Goal: Task Accomplishment & Management: Use online tool/utility

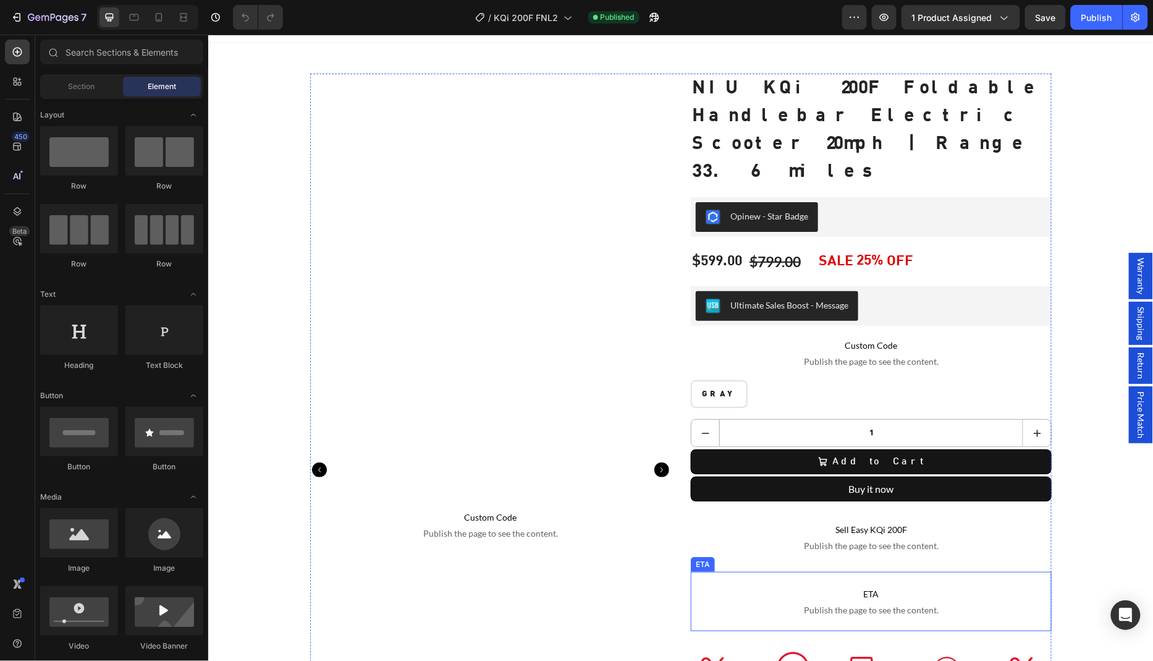
scroll to position [81, 0]
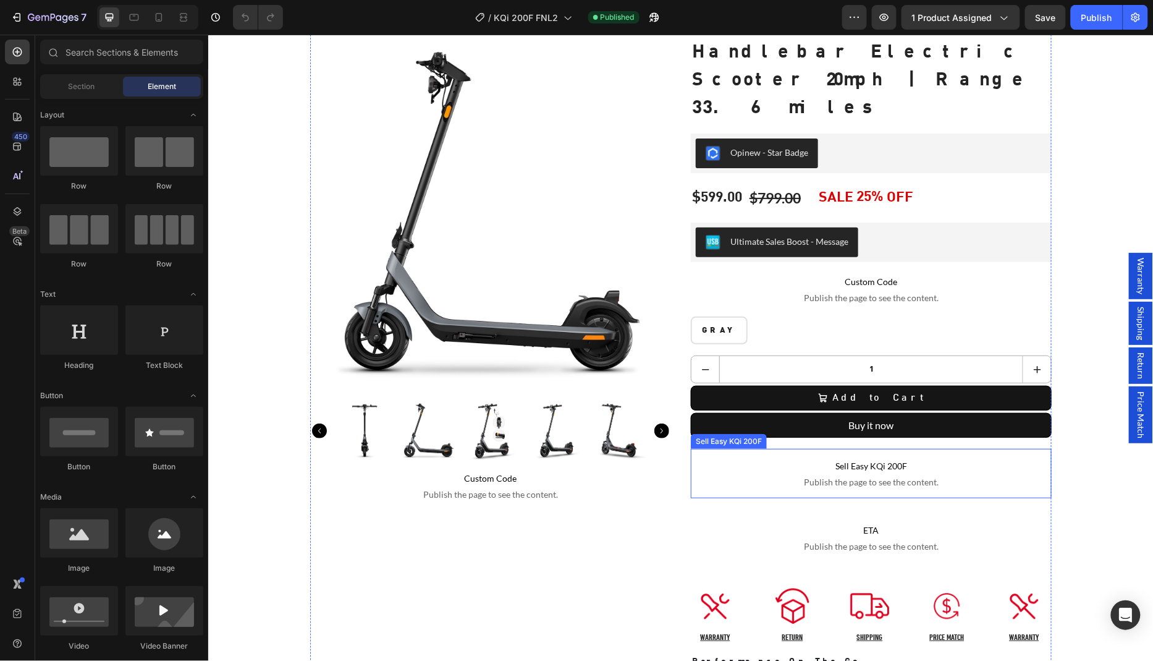
click at [757, 448] on p "Sell Easy KQi 200F Publish the page to see the content." at bounding box center [870, 472] width 361 height 49
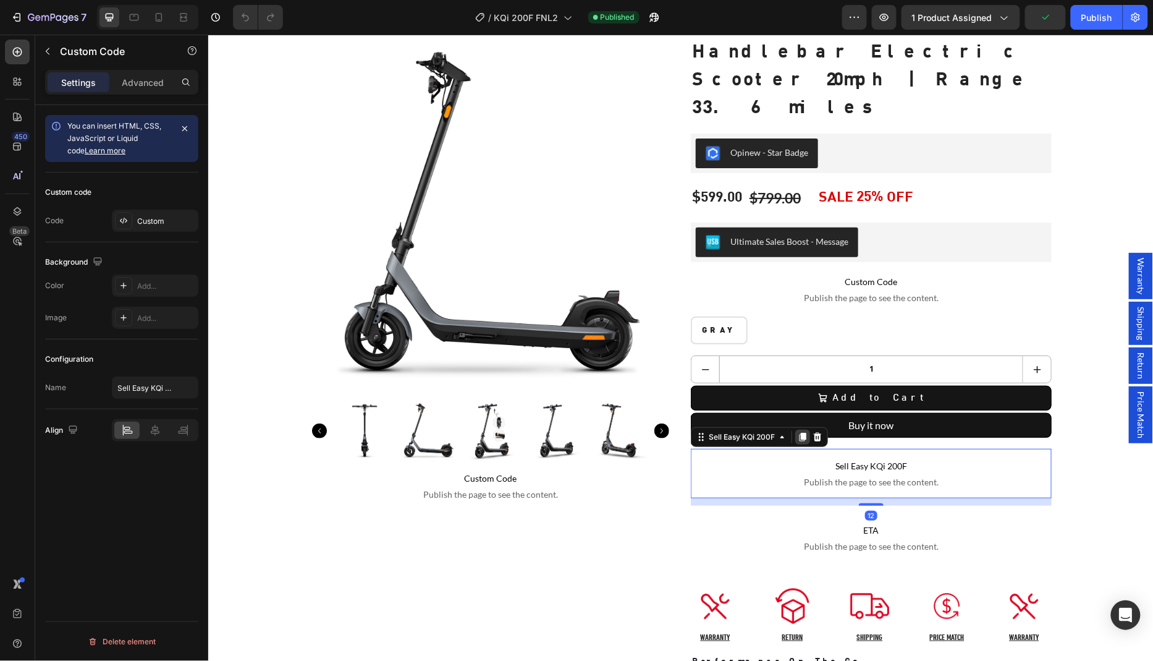
click at [801, 433] on icon at bounding box center [802, 437] width 7 height 9
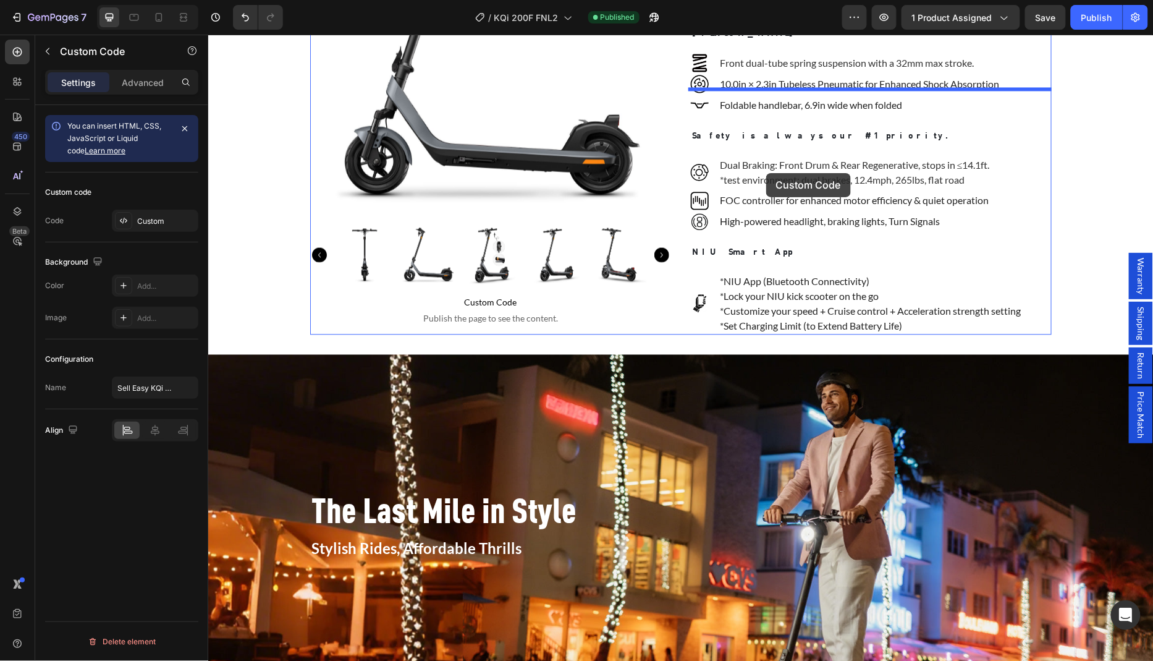
scroll to position [823, 0]
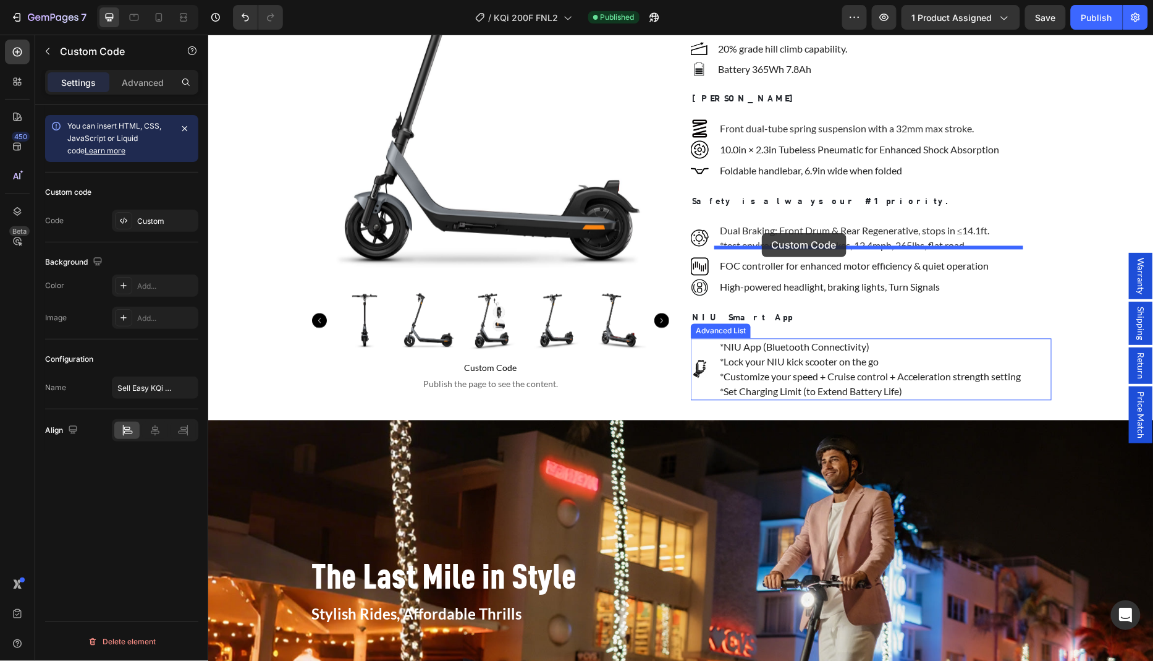
drag, startPoint x: 738, startPoint y: 176, endPoint x: 761, endPoint y: 232, distance: 60.9
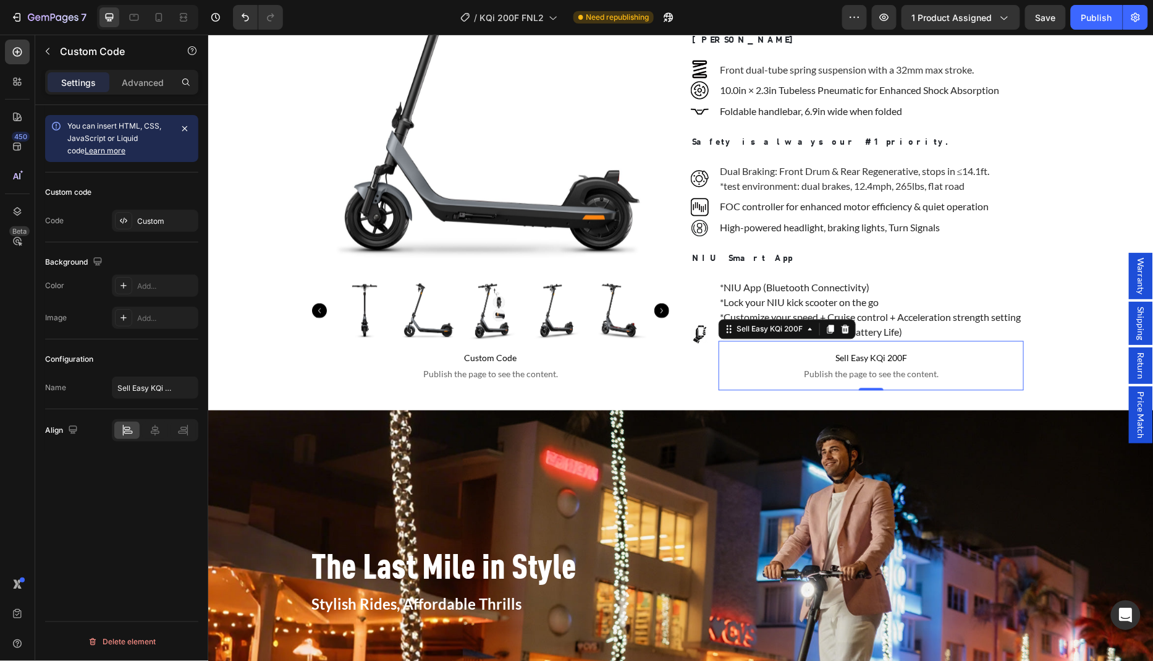
click at [857, 350] on span "Sell Easy KQi 200F" at bounding box center [870, 357] width 305 height 15
click at [151, 216] on div "Custom" at bounding box center [166, 221] width 58 height 11
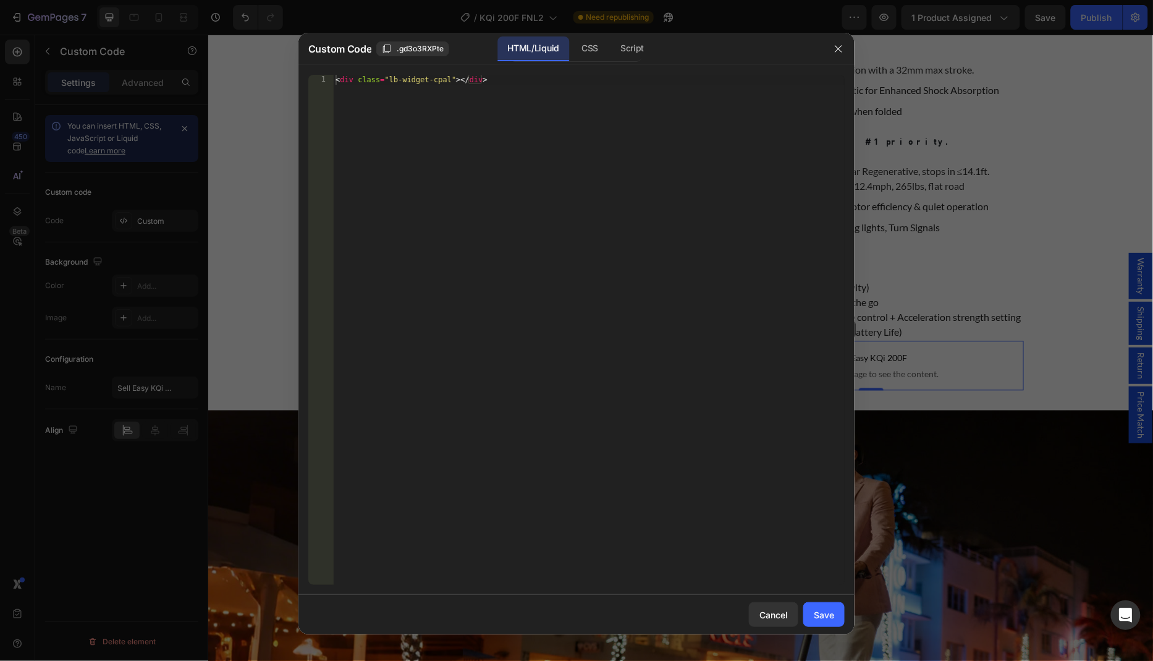
click at [570, 129] on div "< div class = "lb-widget-cpal" > </ div >" at bounding box center [589, 340] width 512 height 530
paste textarea "b"
type textarea "<div class="lb-widget-bl"></div>"
click at [832, 619] on div "Save" at bounding box center [824, 614] width 20 height 13
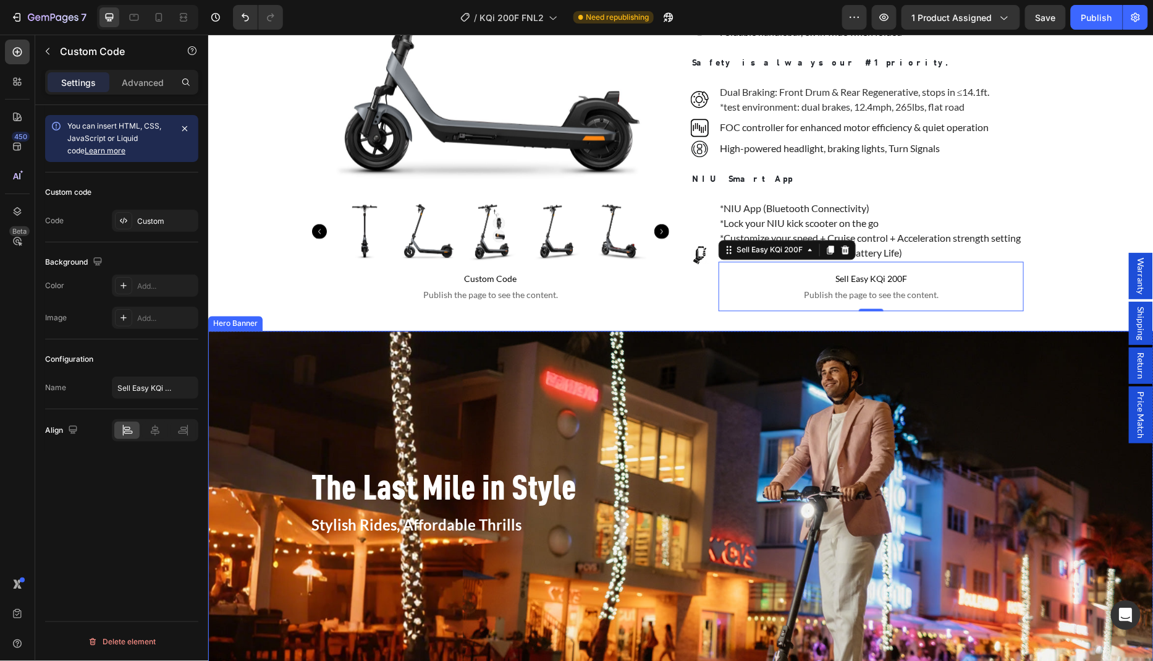
scroll to position [1188, 0]
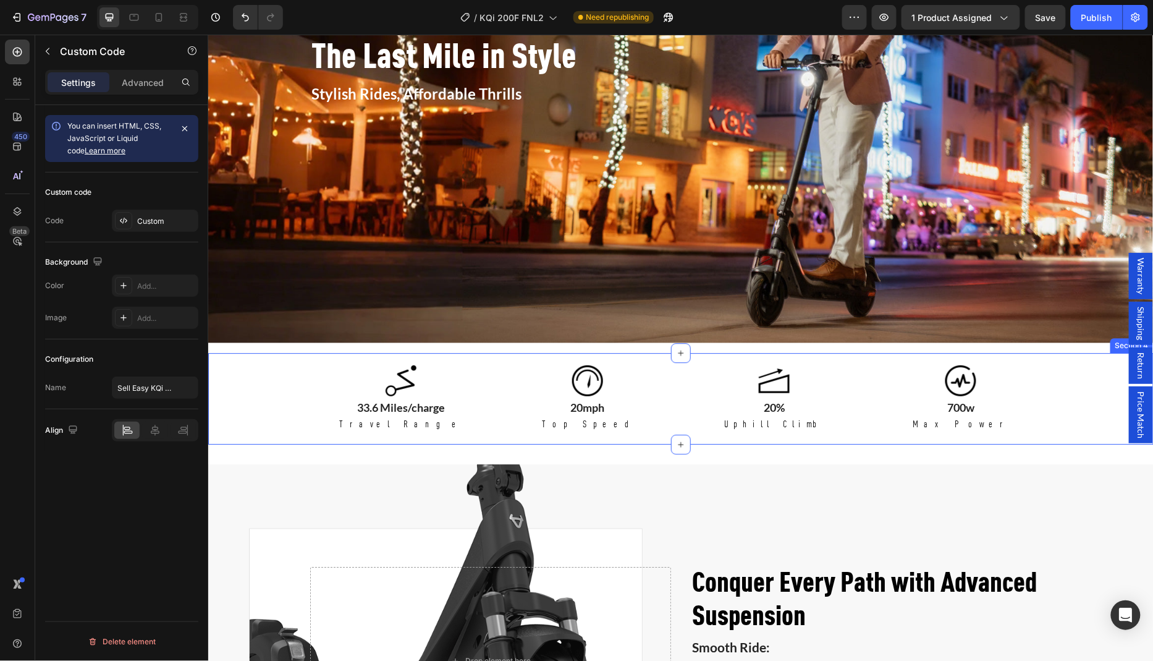
click at [1104, 425] on div "Image 33.6 Miles/charge Text Block Travel Range Text Block Image 20mph Text Blo…" at bounding box center [681, 397] width 946 height 91
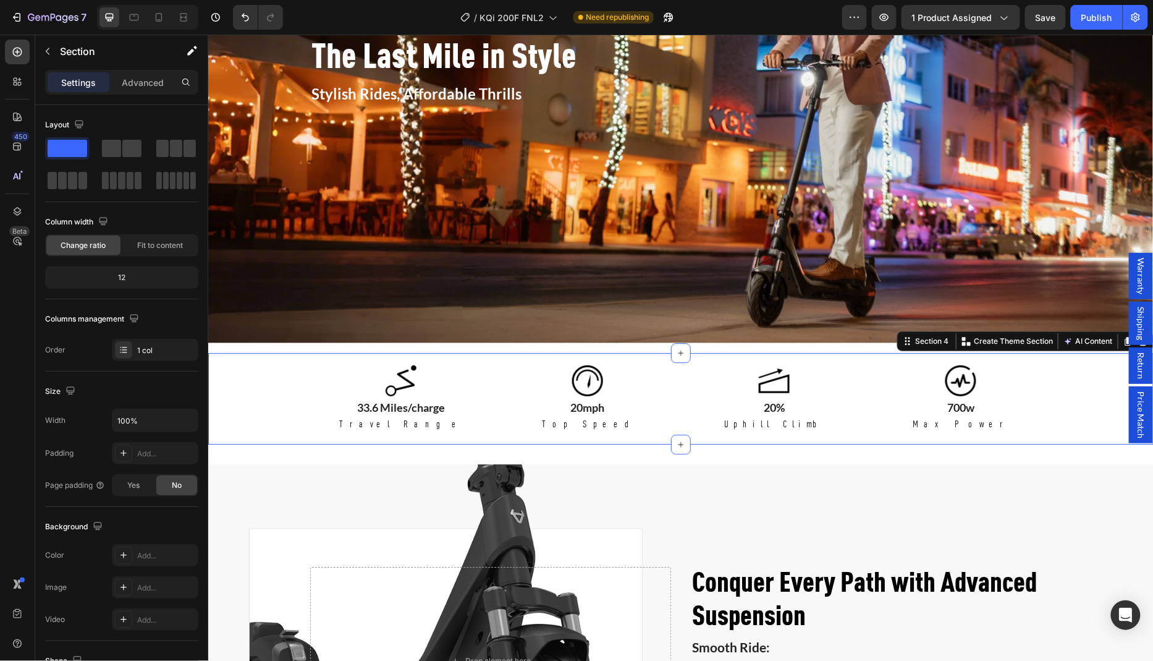
click at [1104, 425] on div "Image 33.6 Miles/charge Text Block Travel Range Text Block Image 20mph Text Blo…" at bounding box center [681, 397] width 946 height 91
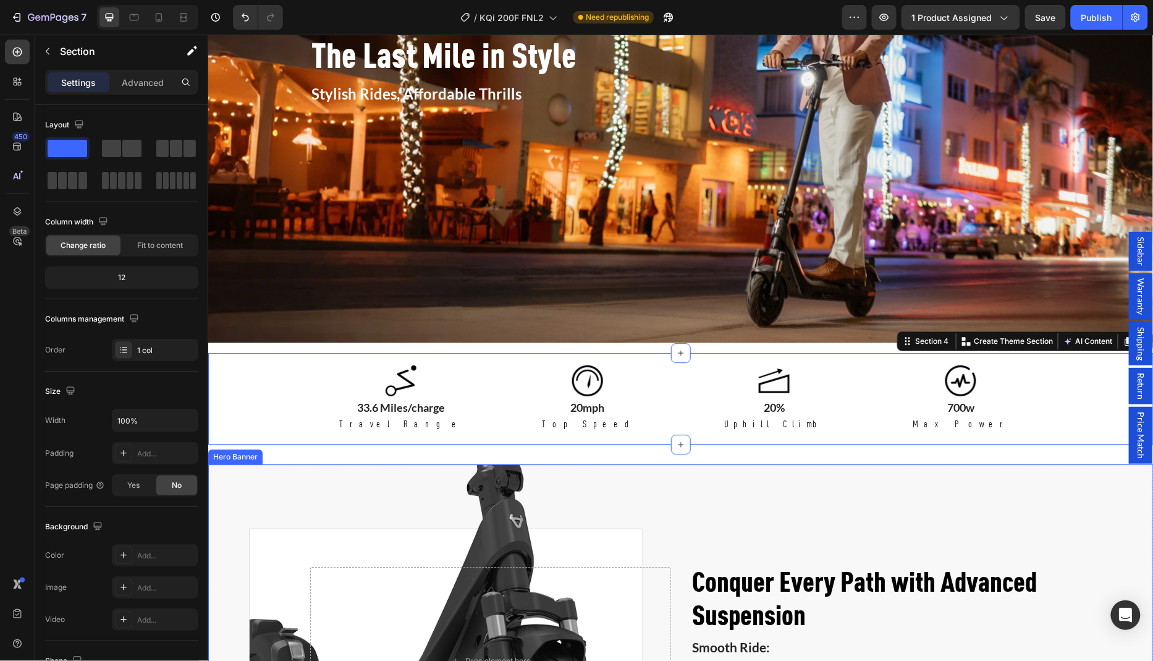
click at [1138, 525] on div "Background Image" at bounding box center [681, 661] width 946 height 394
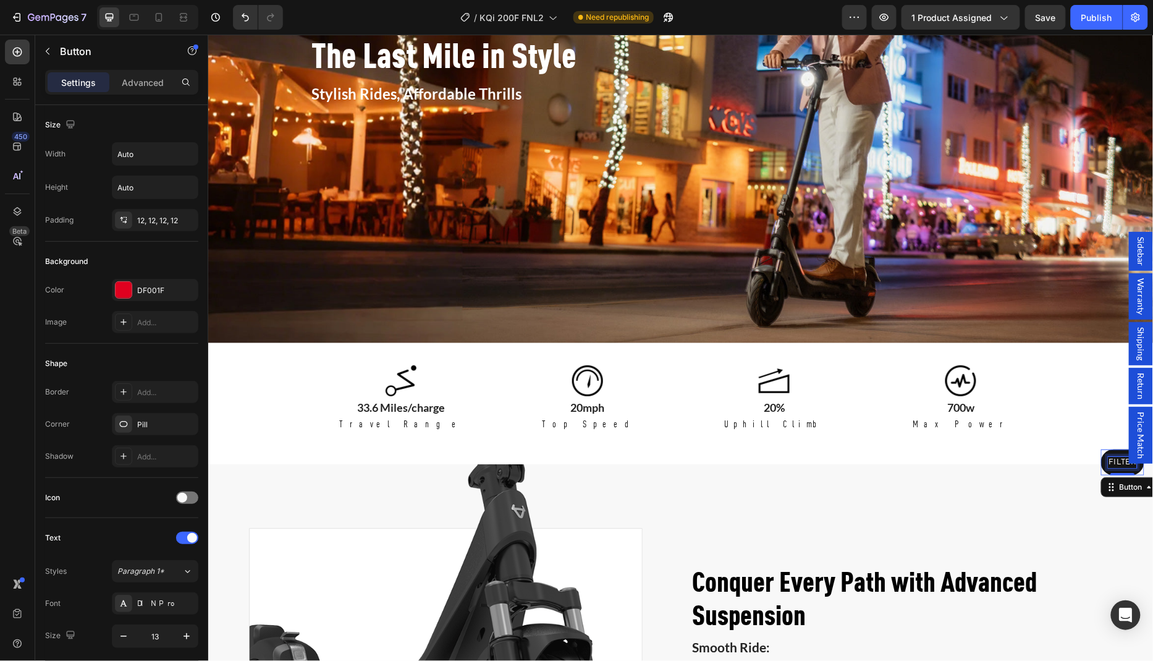
click at [1119, 461] on p "FILTER" at bounding box center [1122, 461] width 28 height 11
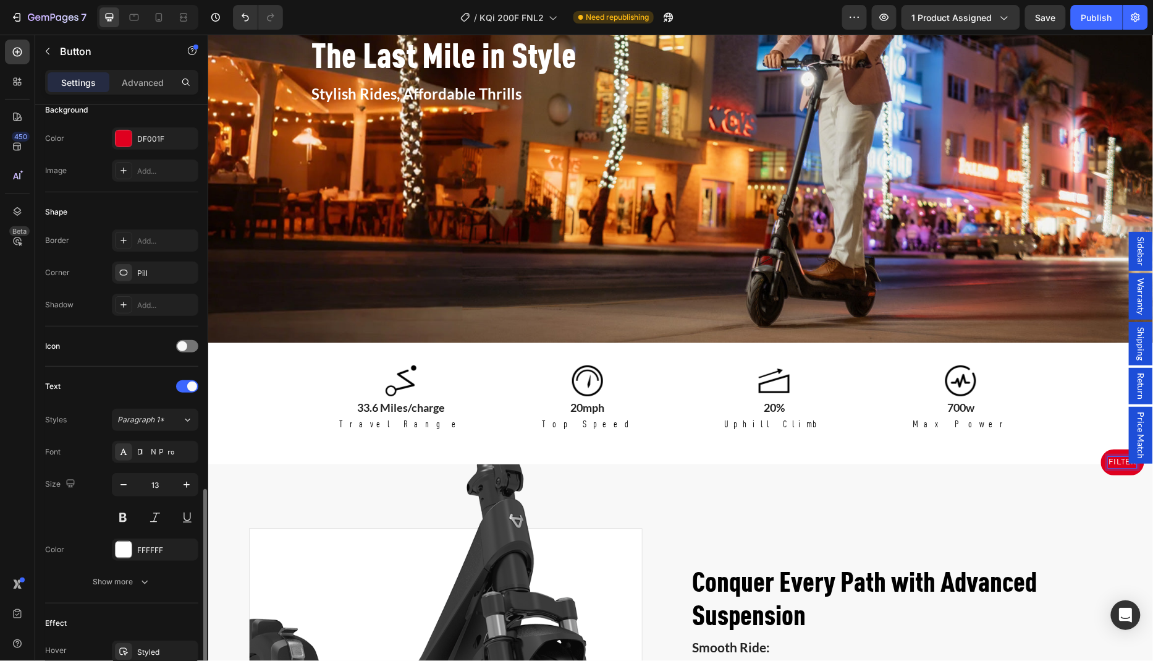
scroll to position [356, 0]
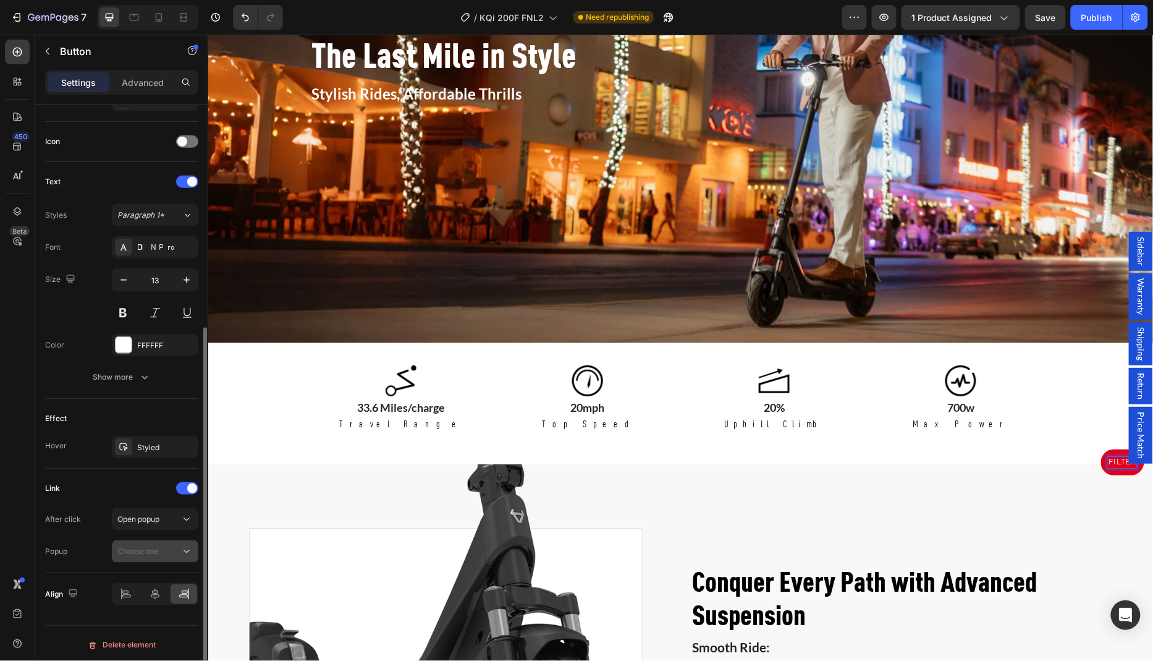
click at [161, 546] on div "Choose one" at bounding box center [148, 551] width 63 height 11
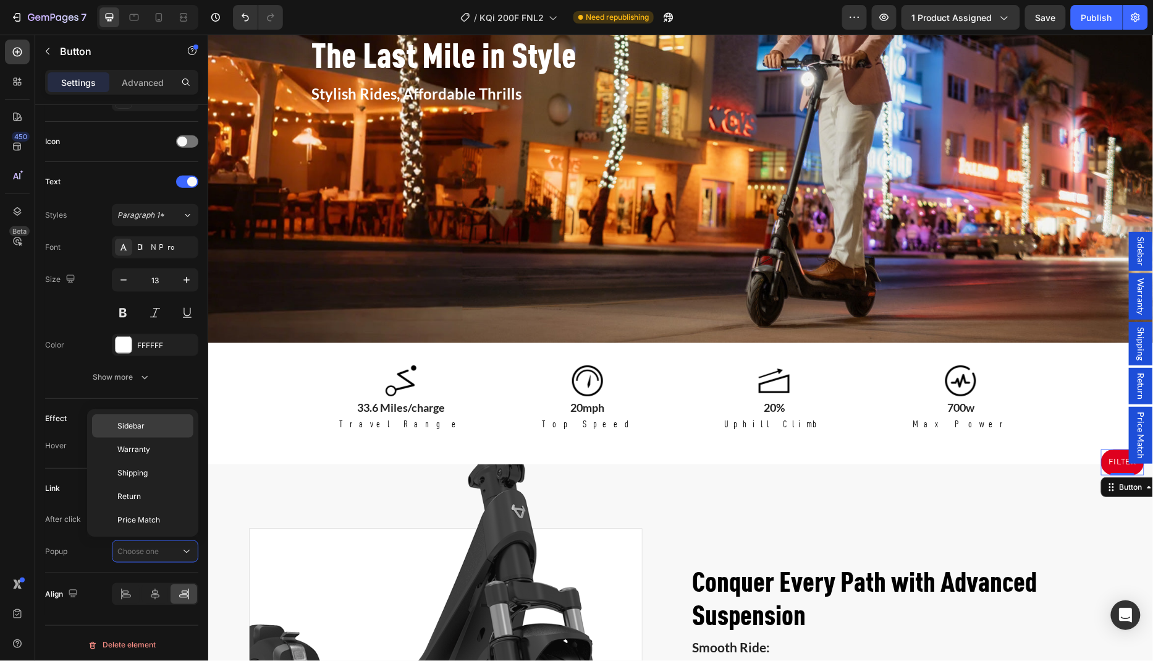
click at [133, 425] on span "Sidebar" at bounding box center [130, 425] width 27 height 11
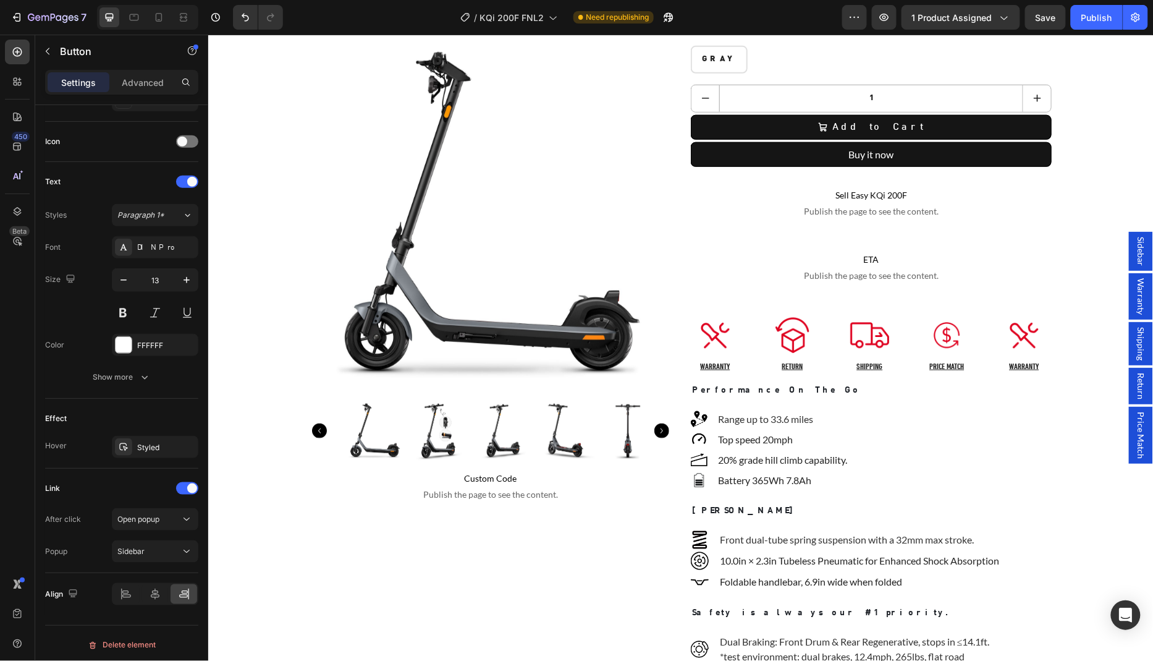
scroll to position [0, 0]
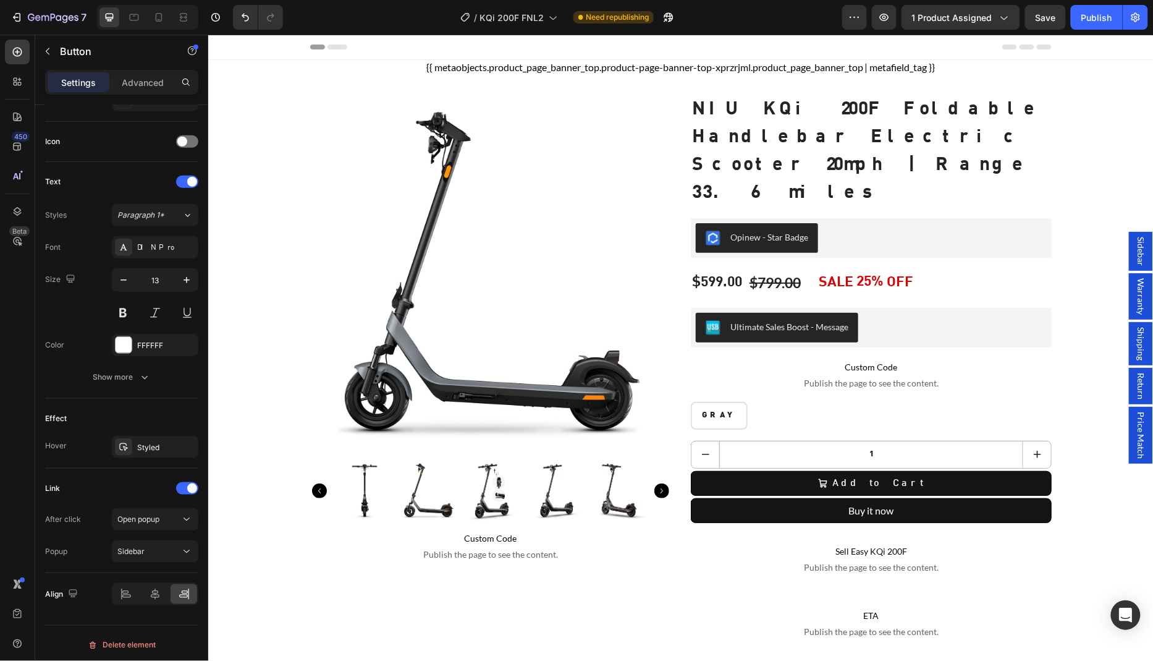
click at [1142, 265] on span "Sidebar" at bounding box center [1141, 250] width 12 height 29
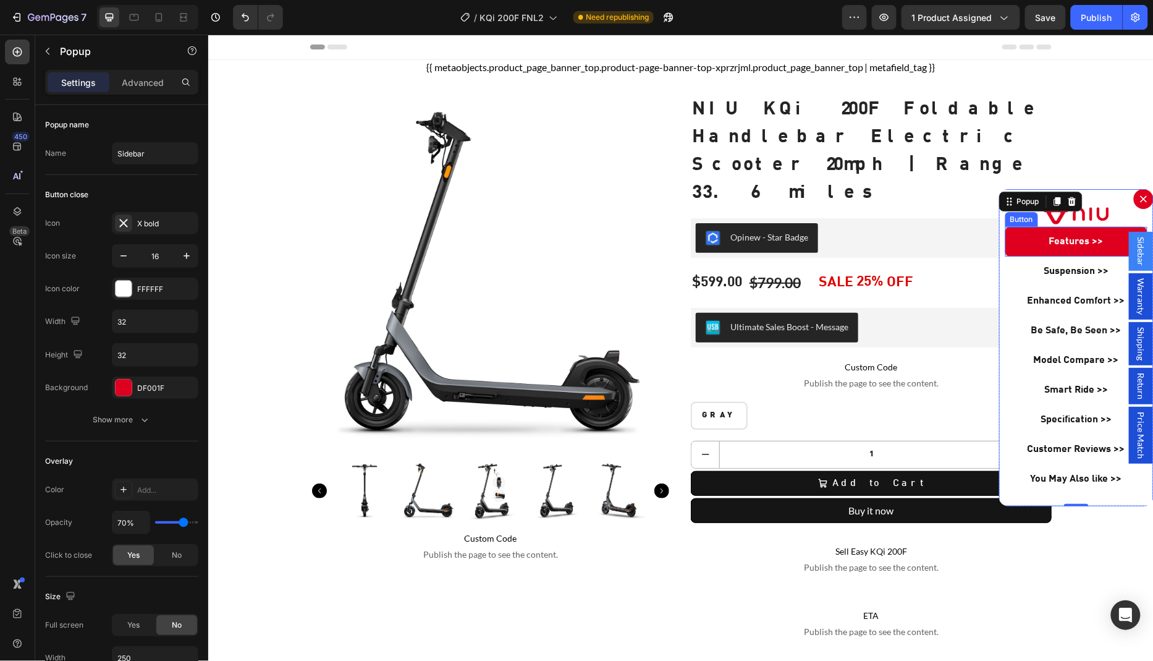
click at [1030, 241] on link "Features >>" at bounding box center [1076, 241] width 142 height 30
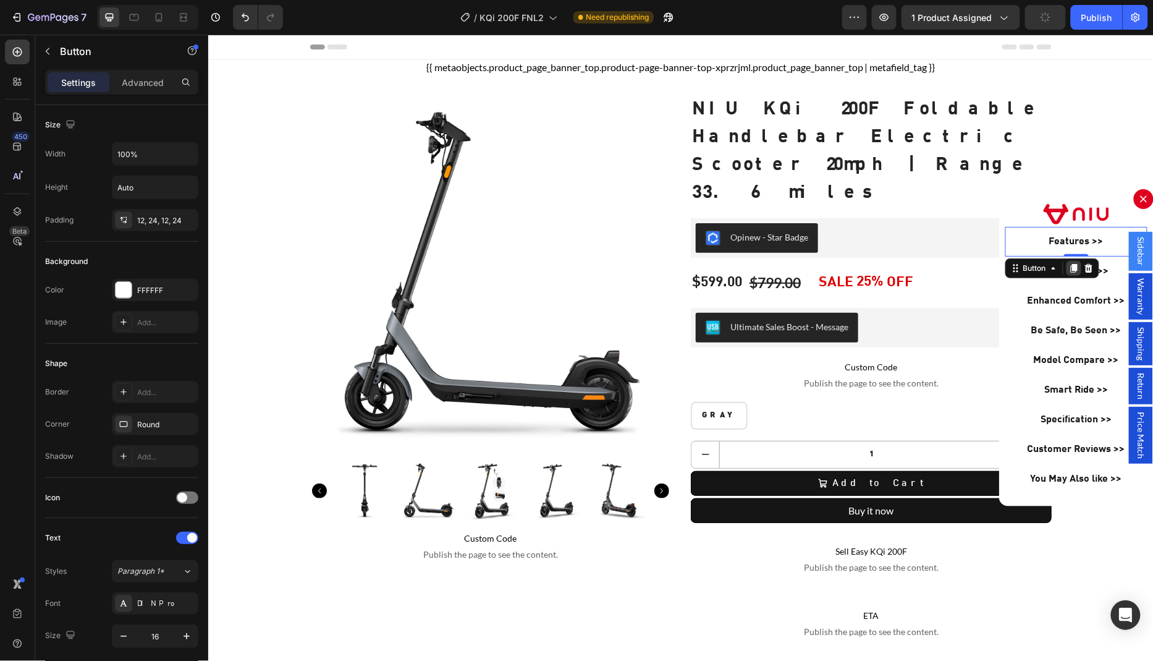
click at [1076, 267] on icon "Dialog body" at bounding box center [1073, 267] width 7 height 9
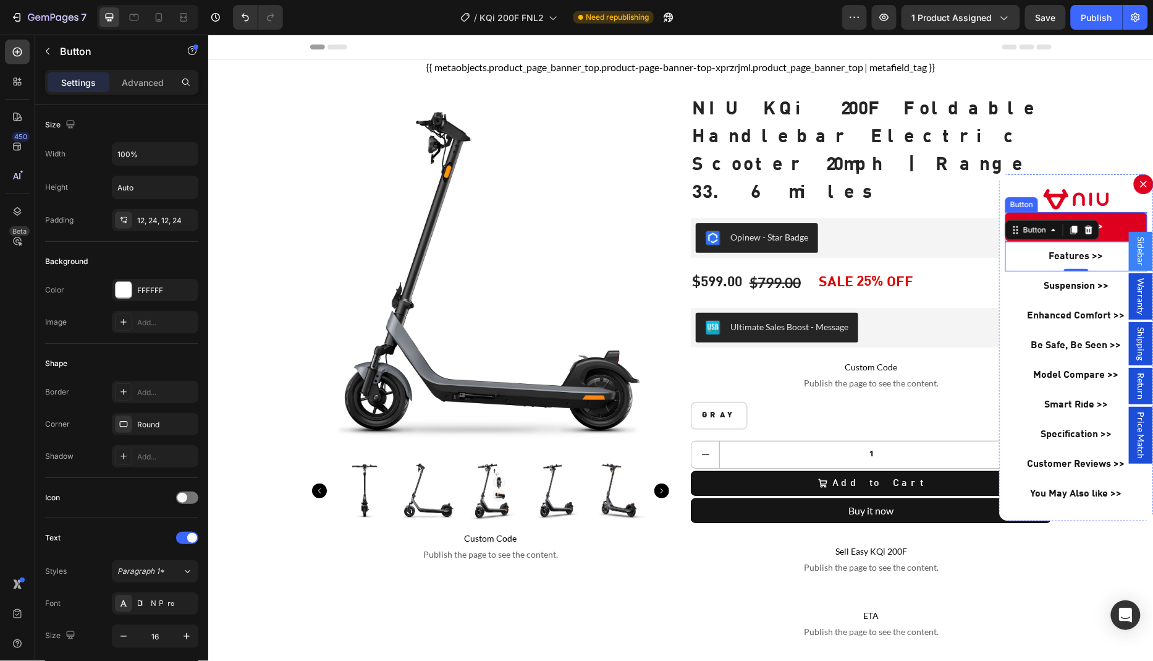
click at [1124, 221] on link "Features >>" at bounding box center [1076, 226] width 142 height 30
click at [1069, 226] on p "Features >>" at bounding box center [1076, 226] width 54 height 15
click at [1073, 225] on p "Features >>" at bounding box center [1076, 226] width 54 height 15
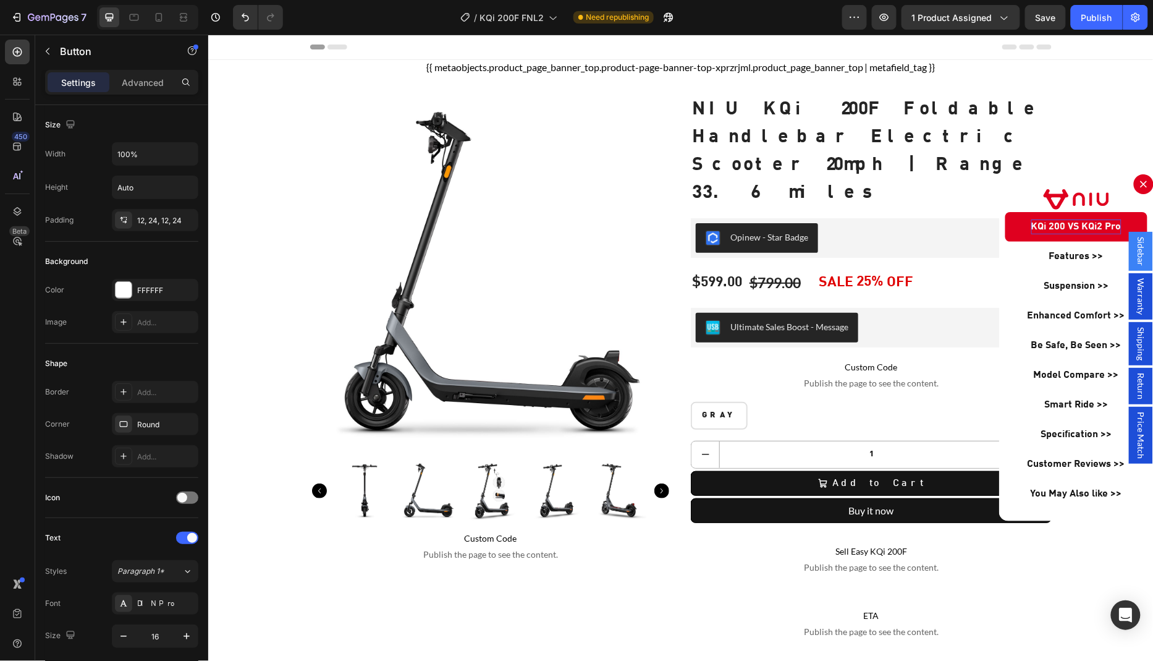
click at [1102, 548] on div "Backdrop" at bounding box center [681, 347] width 946 height 626
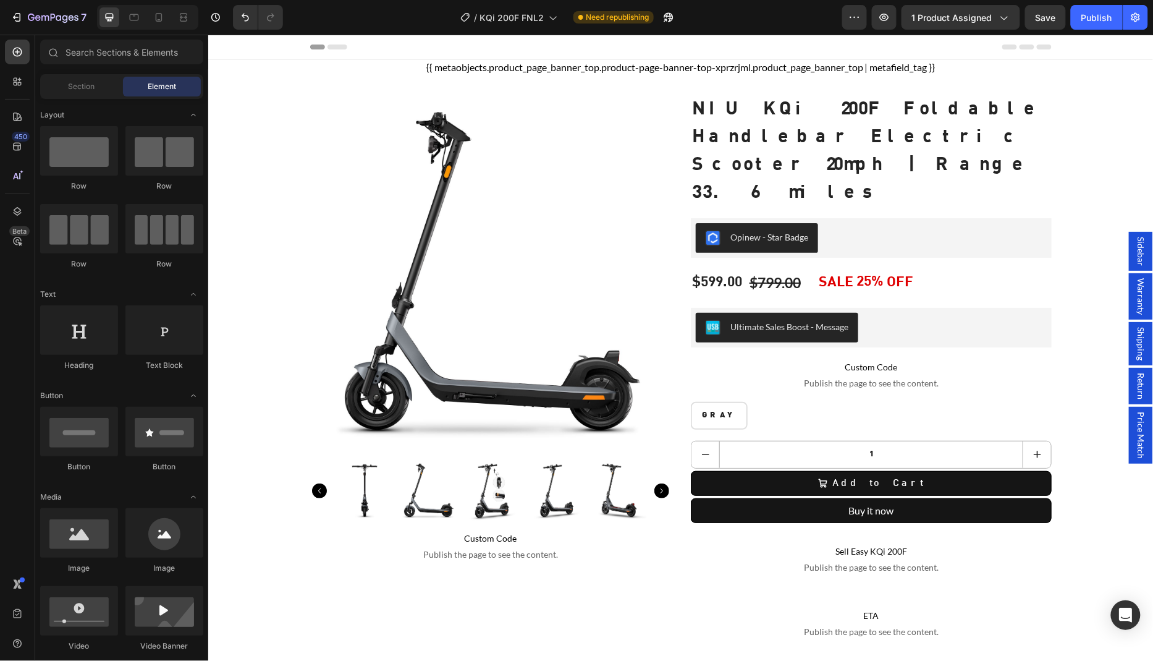
click at [1145, 265] on span "Sidebar" at bounding box center [1141, 250] width 12 height 29
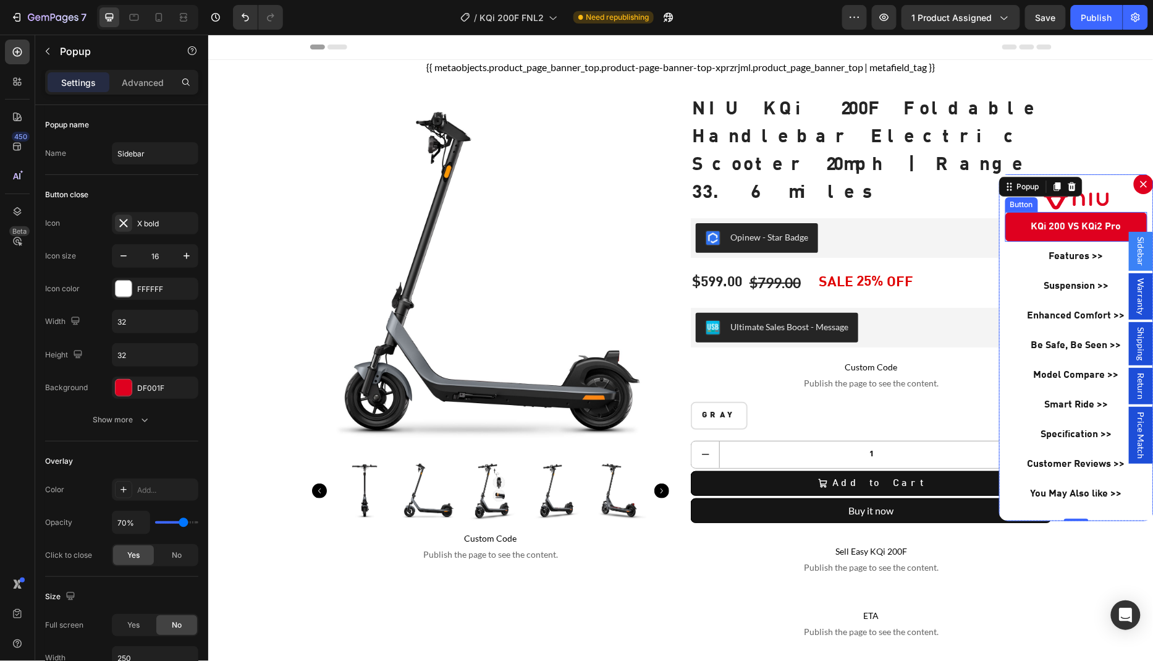
click at [1020, 228] on link "KQi 200 VS KQi2 Pro" at bounding box center [1076, 226] width 142 height 30
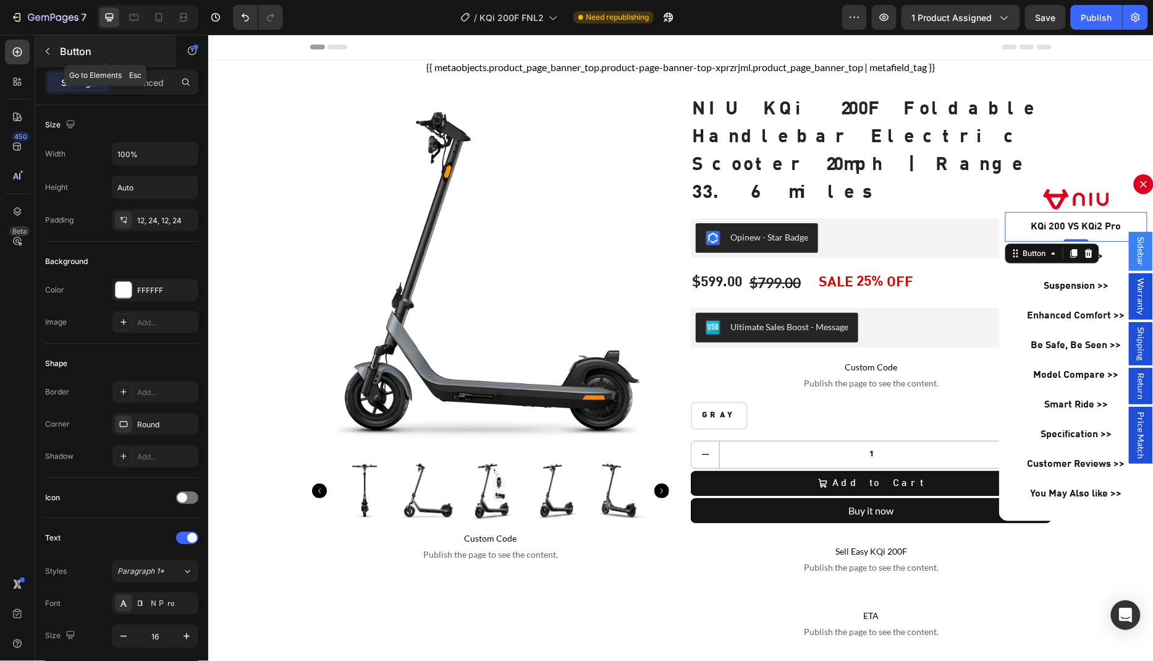
click at [51, 48] on icon "button" at bounding box center [48, 51] width 10 height 10
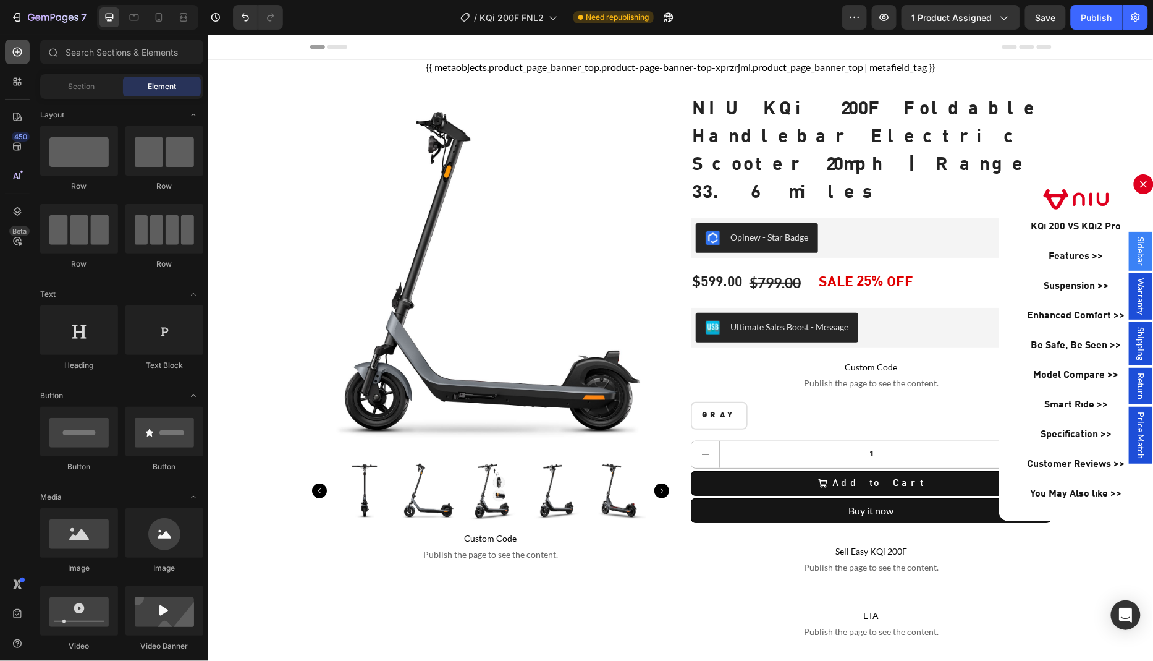
click at [16, 52] on icon at bounding box center [17, 52] width 9 height 9
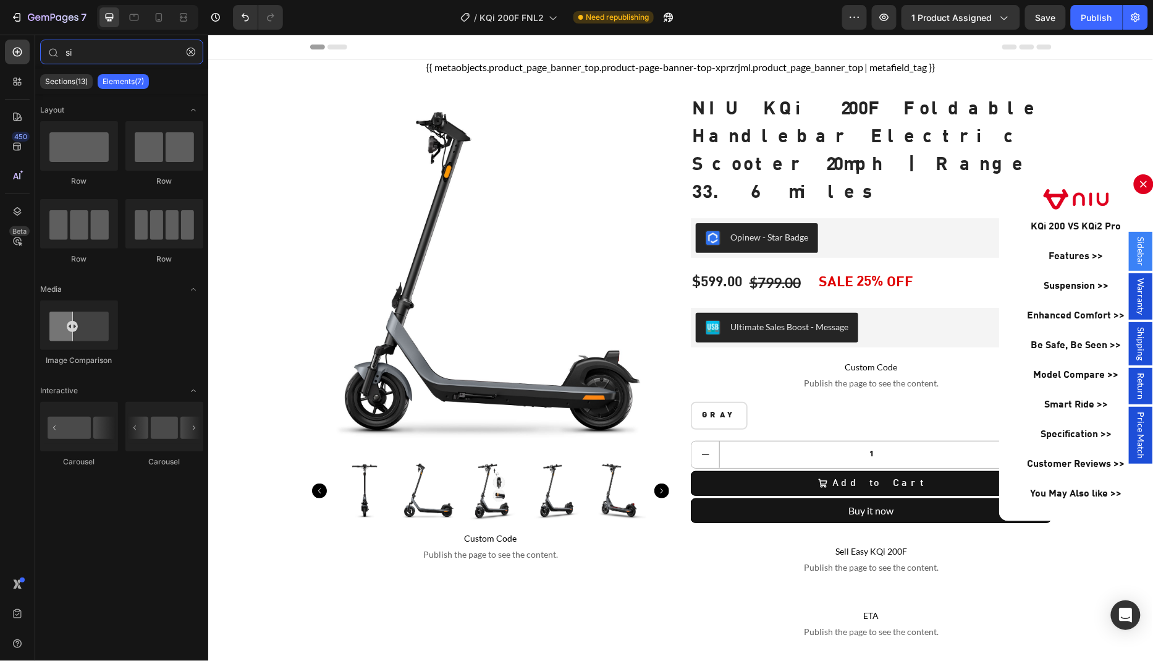
type input "s"
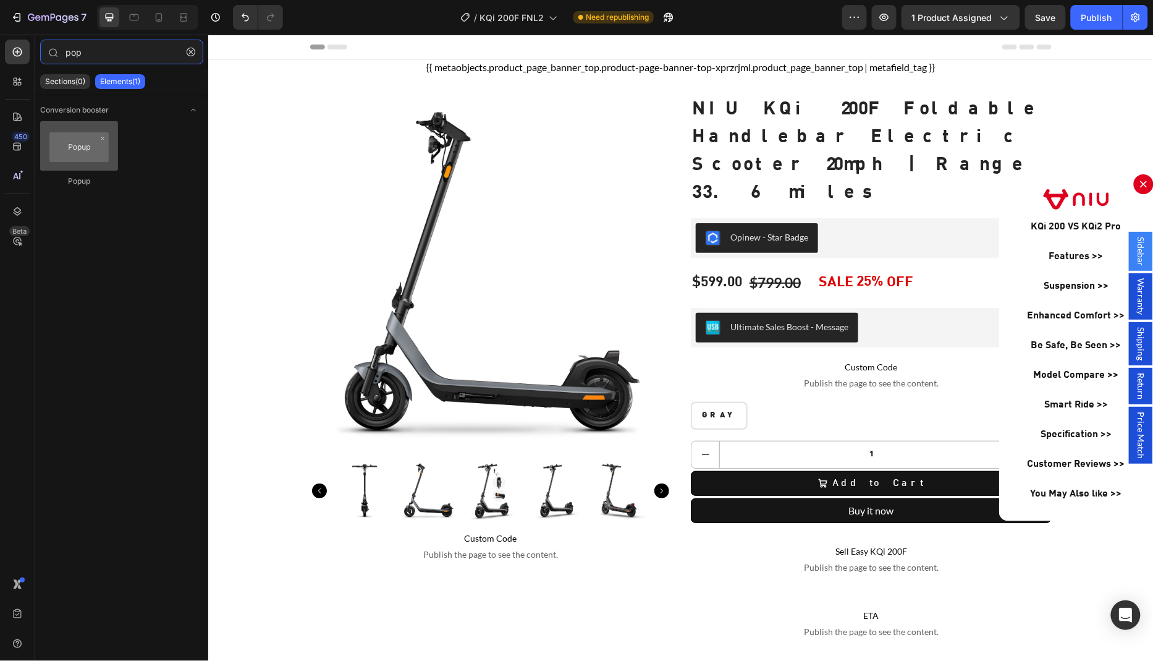
type input "pop"
click at [74, 148] on div at bounding box center [79, 145] width 78 height 49
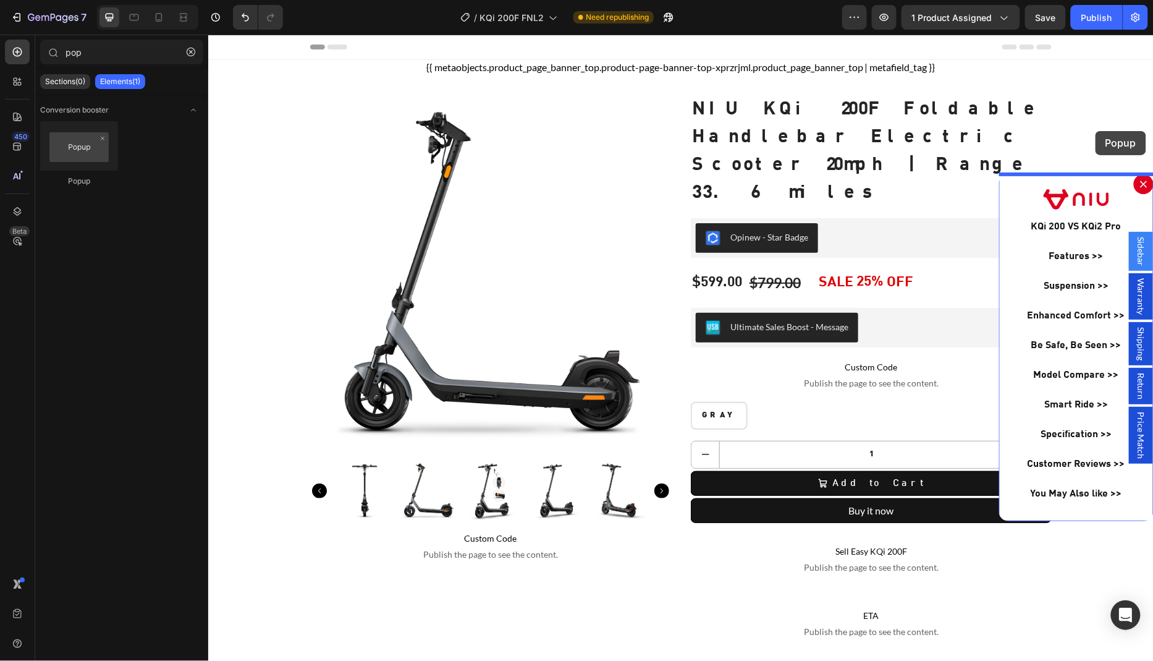
drag, startPoint x: 276, startPoint y: 189, endPoint x: 1095, endPoint y: 130, distance: 821.6
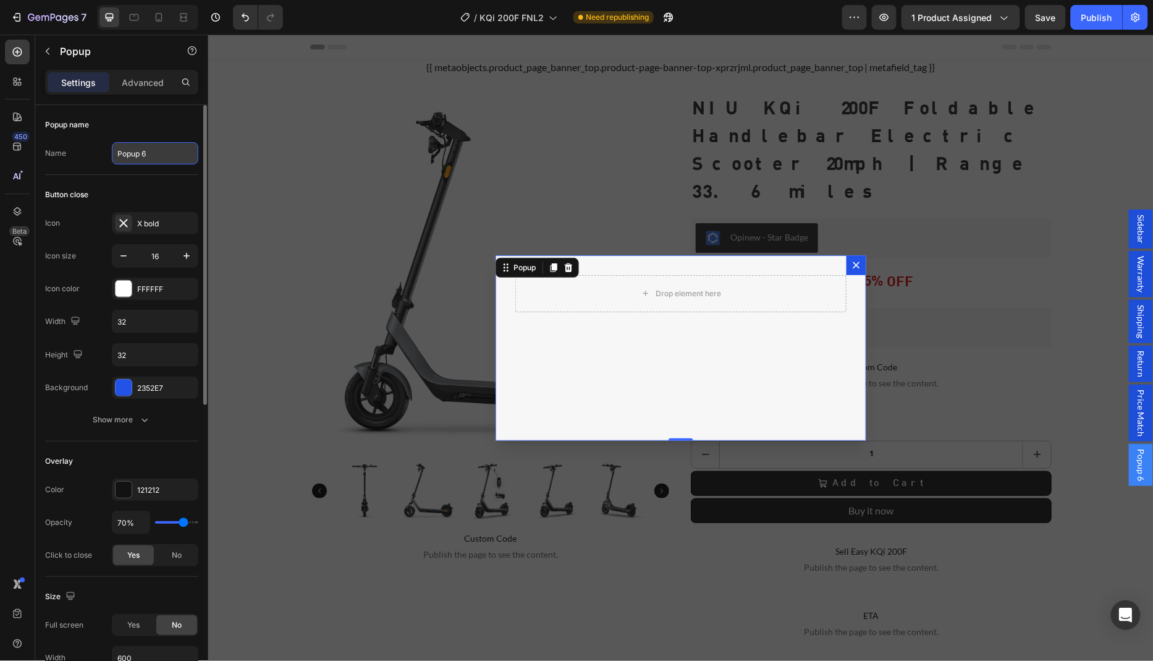
click at [159, 161] on input "Popup 6" at bounding box center [155, 153] width 87 height 22
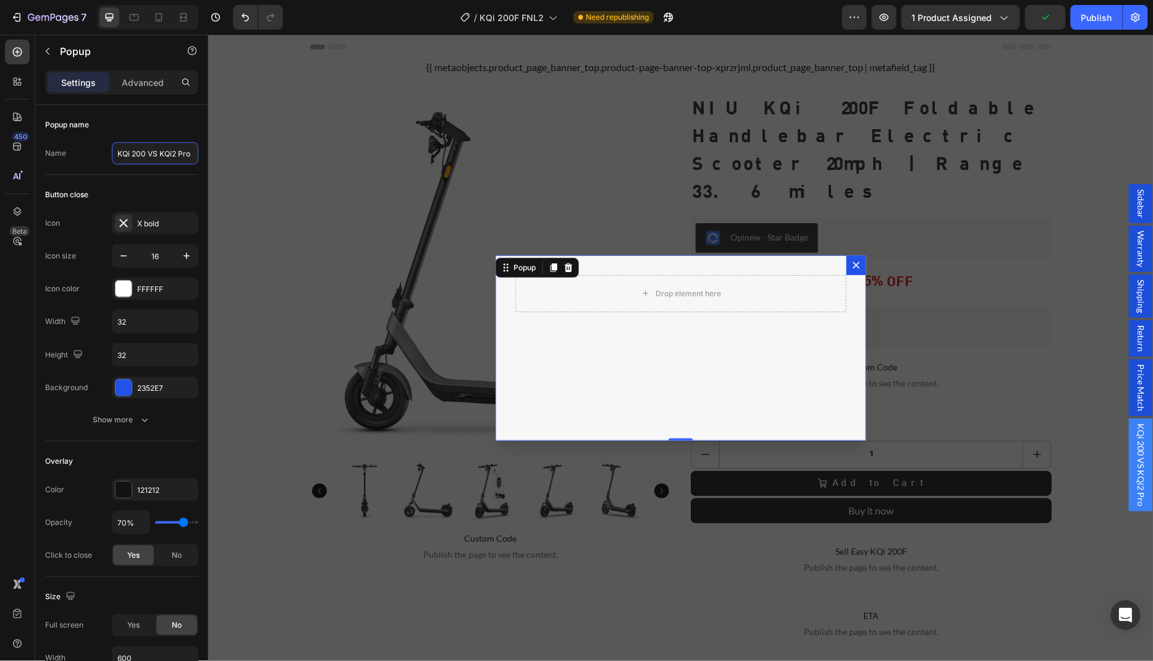
type input "KQi 200 VS KQi2 Pro"
click at [547, 344] on div "Drop element here" at bounding box center [680, 347] width 371 height 185
click at [152, 389] on div "2352E7" at bounding box center [155, 388] width 36 height 11
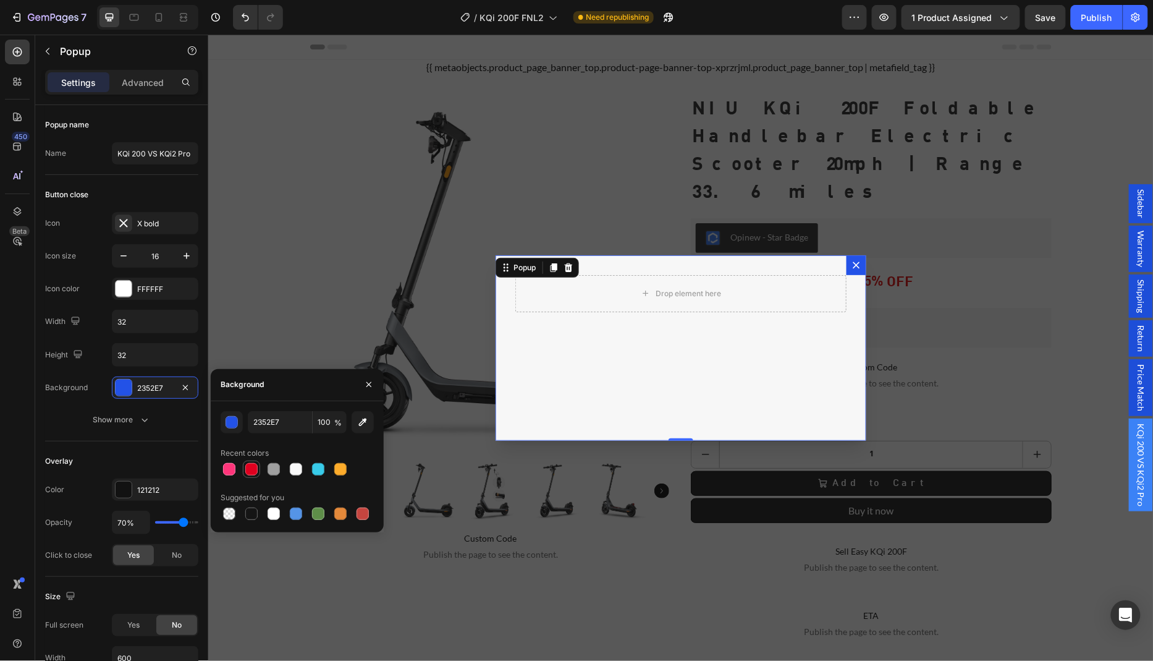
click at [253, 467] on div at bounding box center [251, 469] width 12 height 12
type input "DF001F"
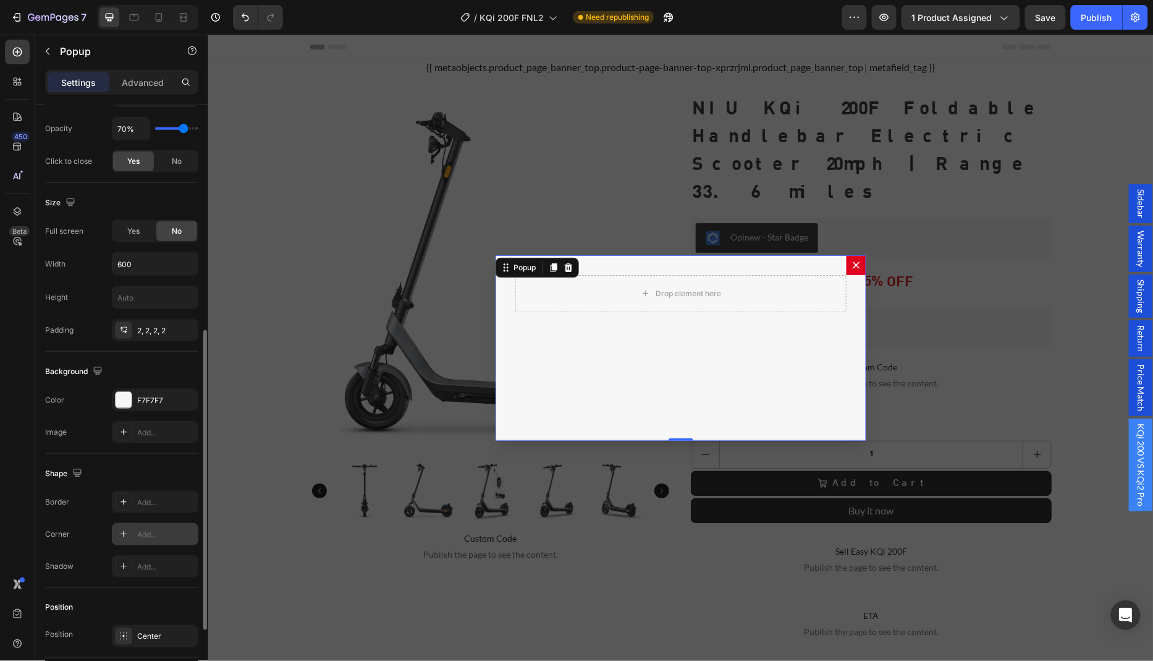
scroll to position [410, 0]
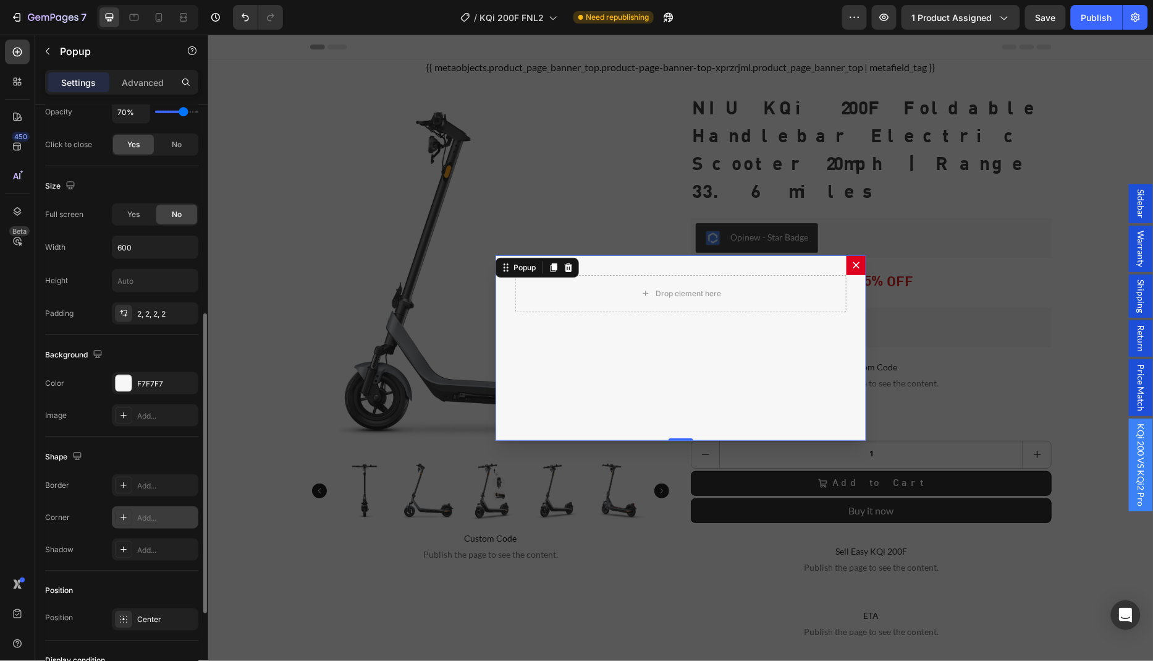
click at [151, 512] on div "Add..." at bounding box center [166, 517] width 58 height 11
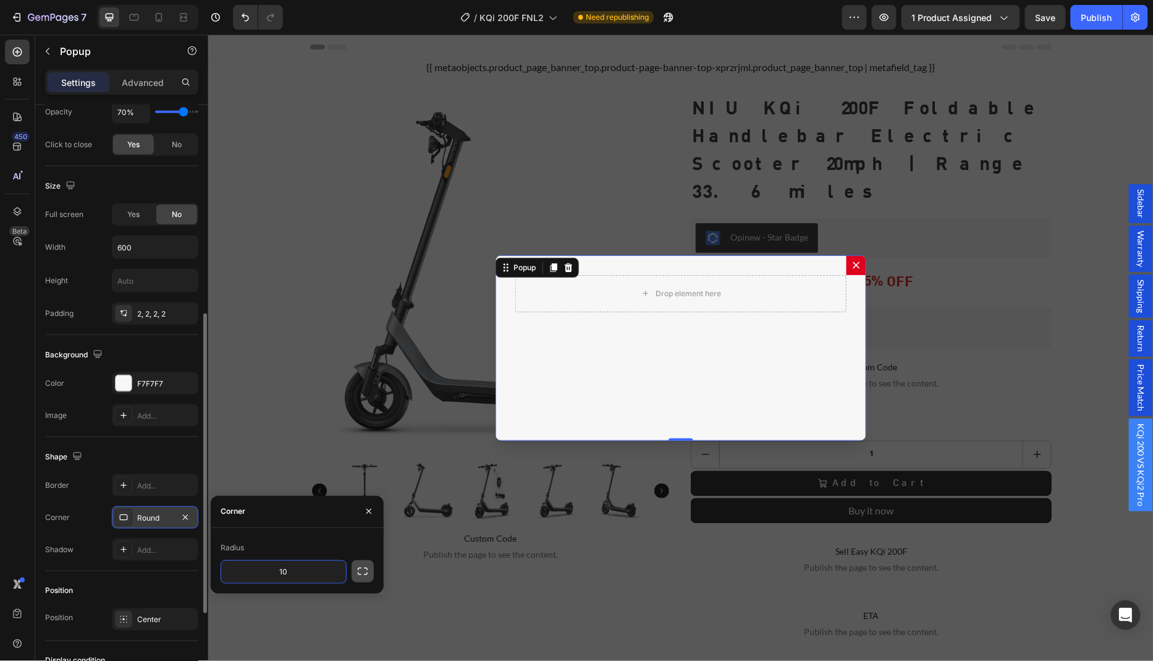
type input "10"
click at [370, 567] on button "button" at bounding box center [363, 571] width 22 height 22
click at [331, 536] on div "Radius 10 10 10 10" at bounding box center [297, 575] width 173 height 94
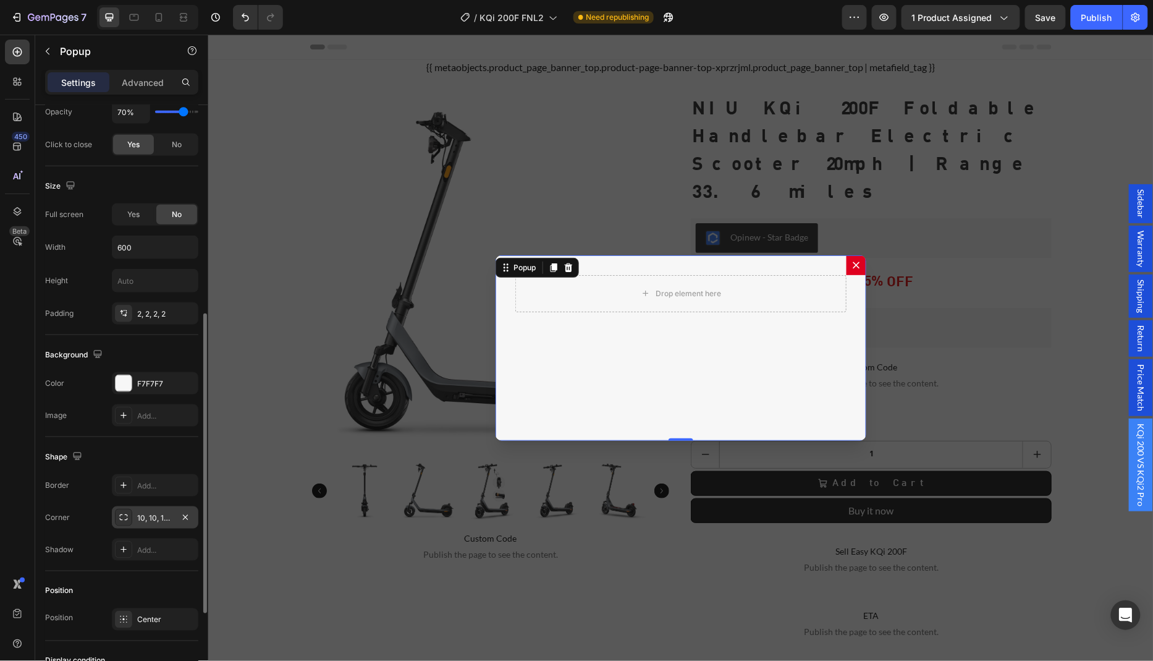
click at [624, 381] on div "Drop element here" at bounding box center [680, 347] width 371 height 185
click at [51, 54] on icon "button" at bounding box center [48, 51] width 10 height 10
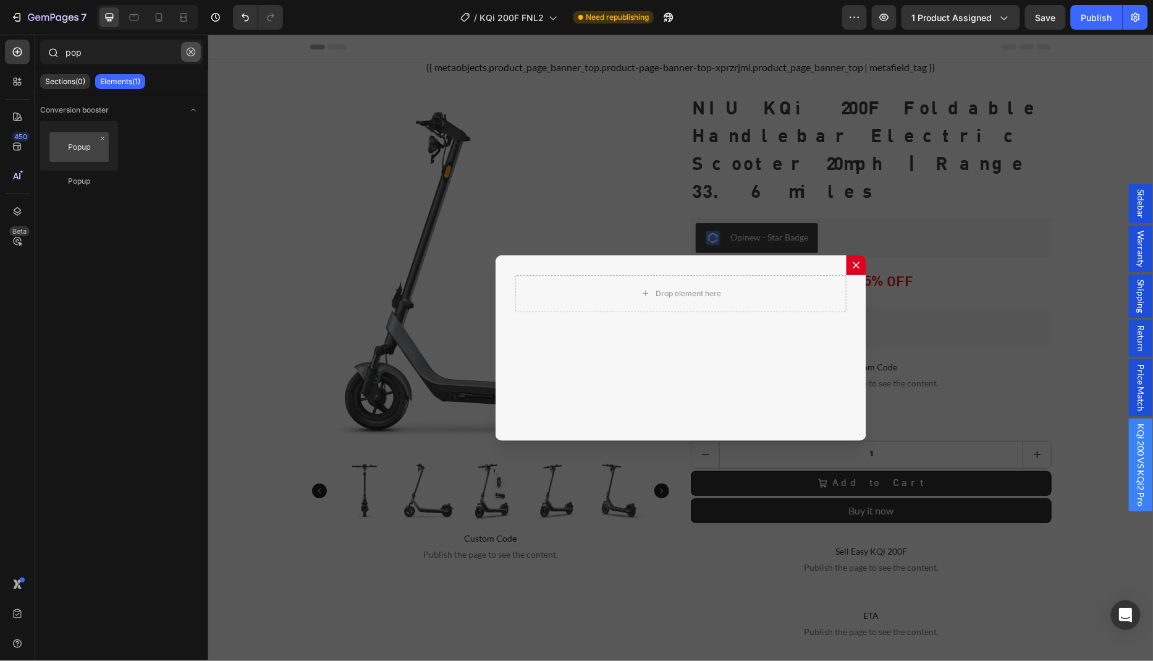
click at [190, 55] on icon "button" at bounding box center [191, 52] width 9 height 9
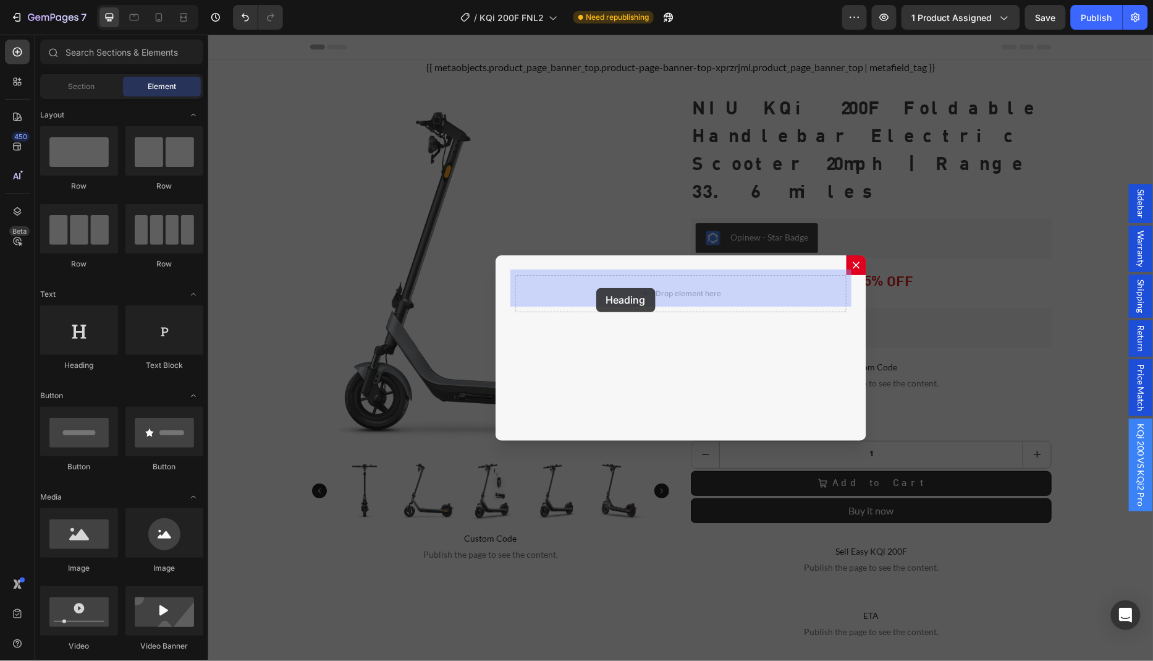
drag, startPoint x: 283, startPoint y: 371, endPoint x: 596, endPoint y: 287, distance: 323.8
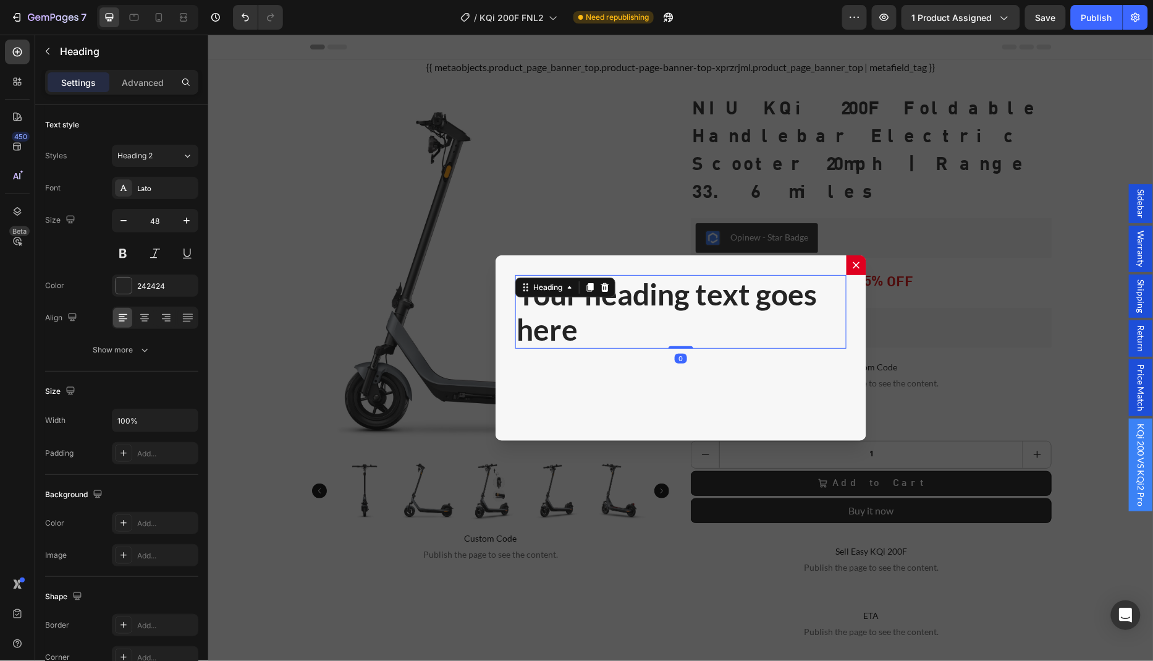
click at [606, 316] on h2 "Your heading text goes here" at bounding box center [680, 311] width 331 height 74
click at [606, 316] on p "Your heading text goes here" at bounding box center [680, 311] width 329 height 71
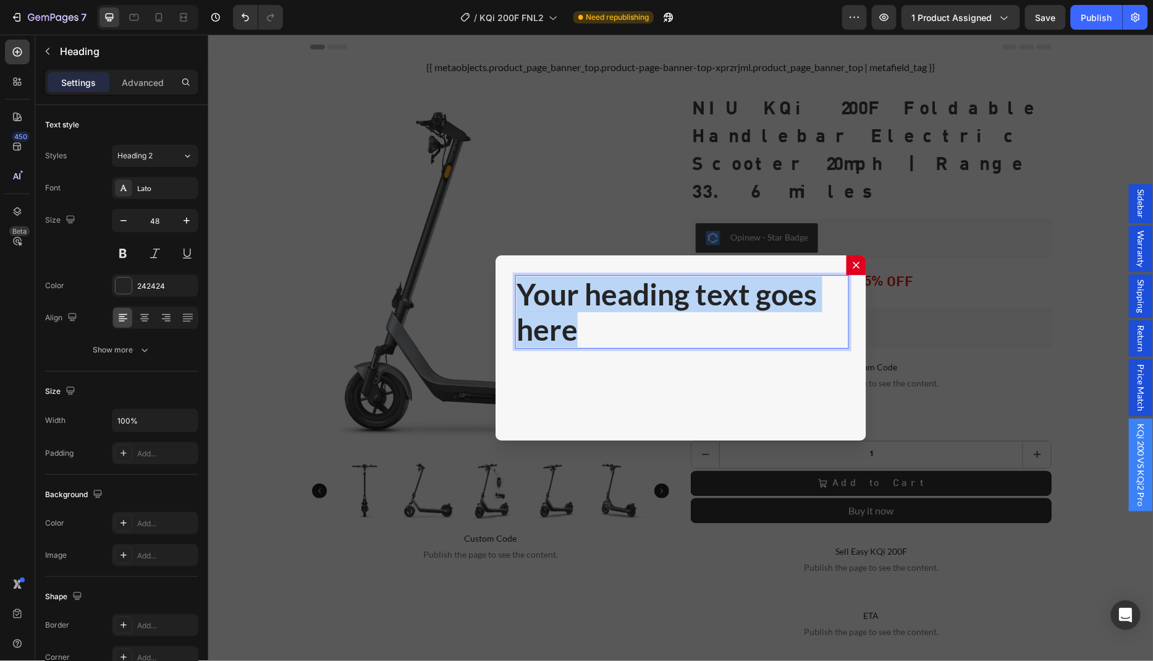
click at [606, 316] on p "Your heading text goes here" at bounding box center [680, 311] width 329 height 71
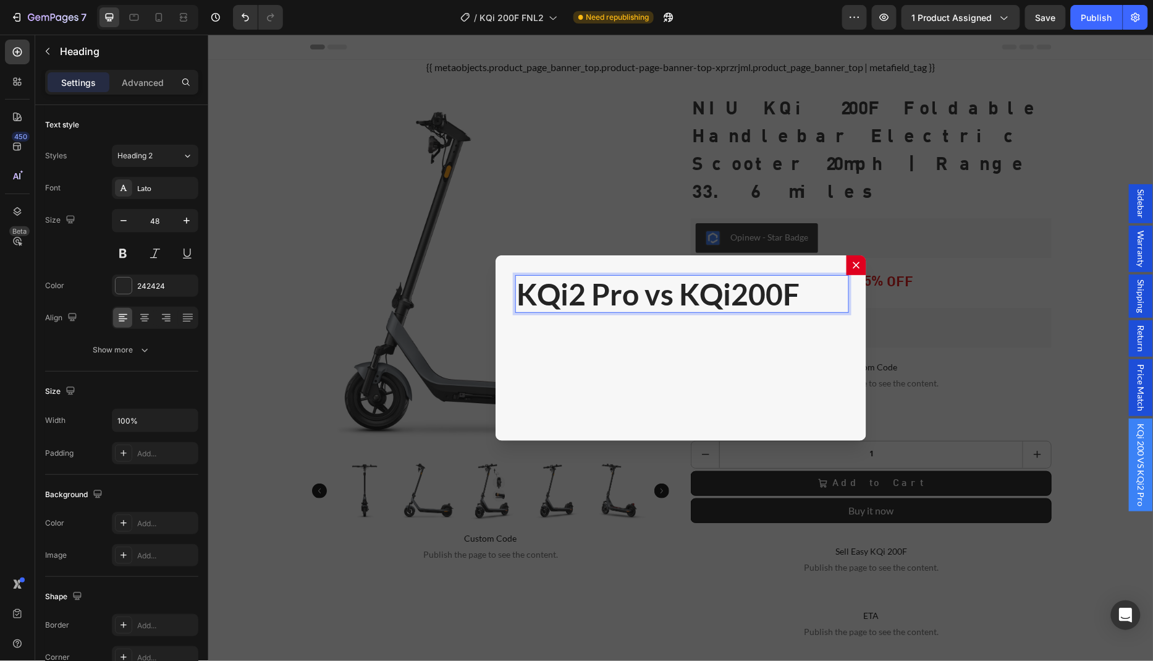
click at [630, 292] on p "KQi2 Pro vs KQi200F" at bounding box center [680, 294] width 329 height 36
click at [630, 381] on div "KQi 200 vs KQi2 Pro Heading 0" at bounding box center [680, 347] width 371 height 185
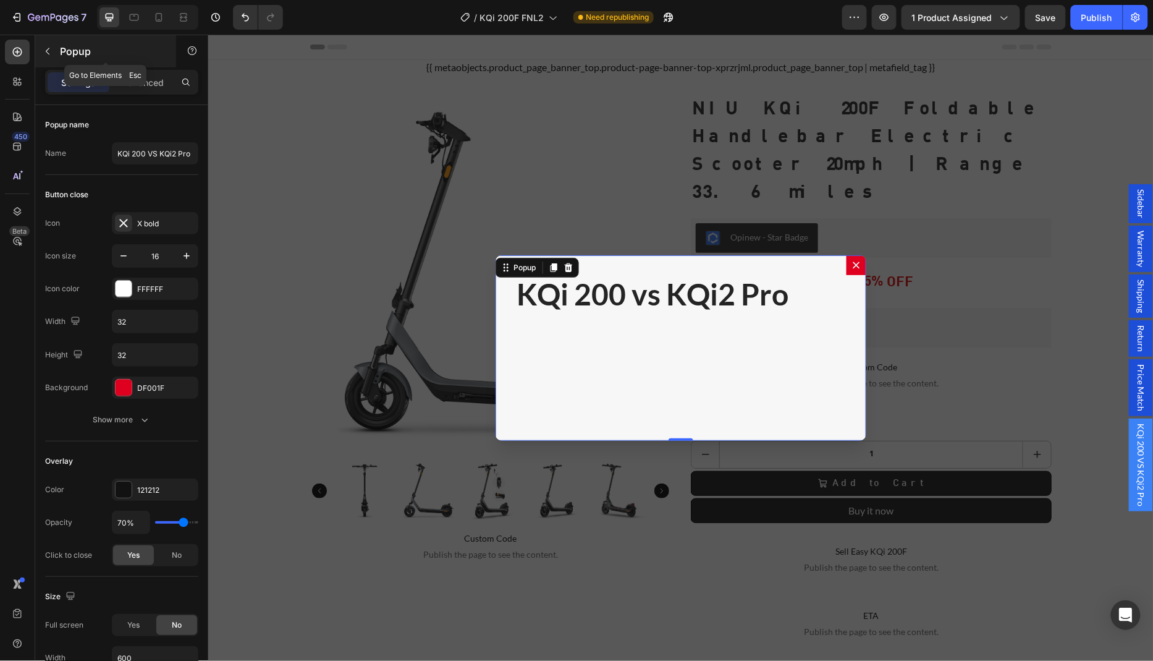
click at [51, 52] on icon "button" at bounding box center [48, 51] width 10 height 10
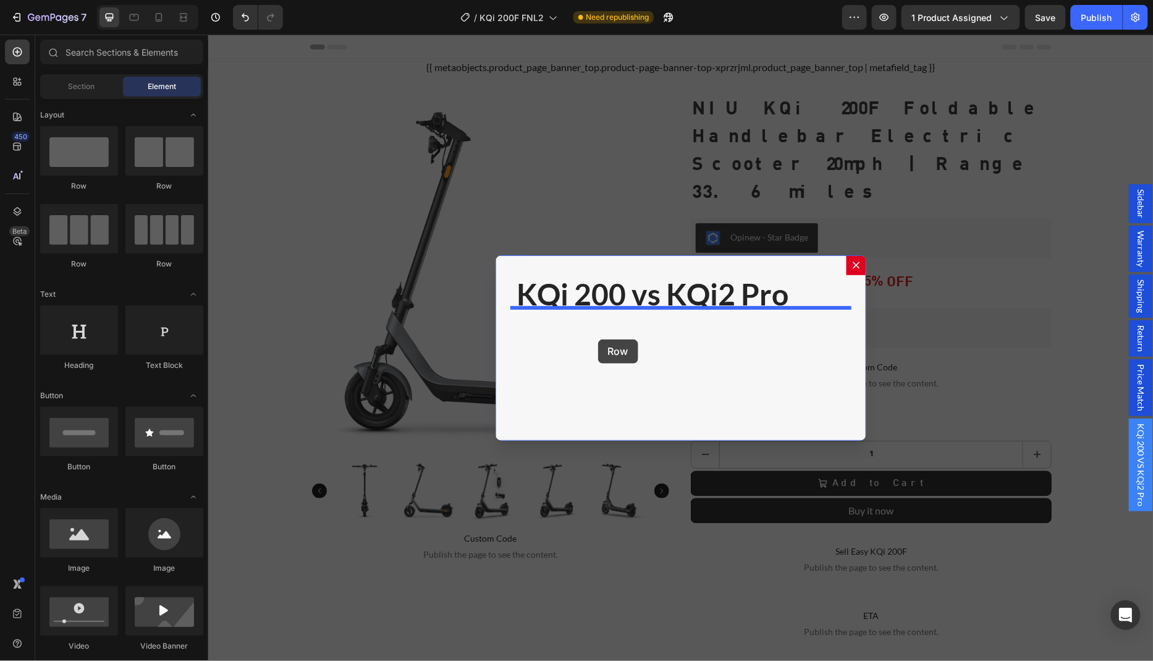
drag, startPoint x: 279, startPoint y: 268, endPoint x: 598, endPoint y: 338, distance: 325.8
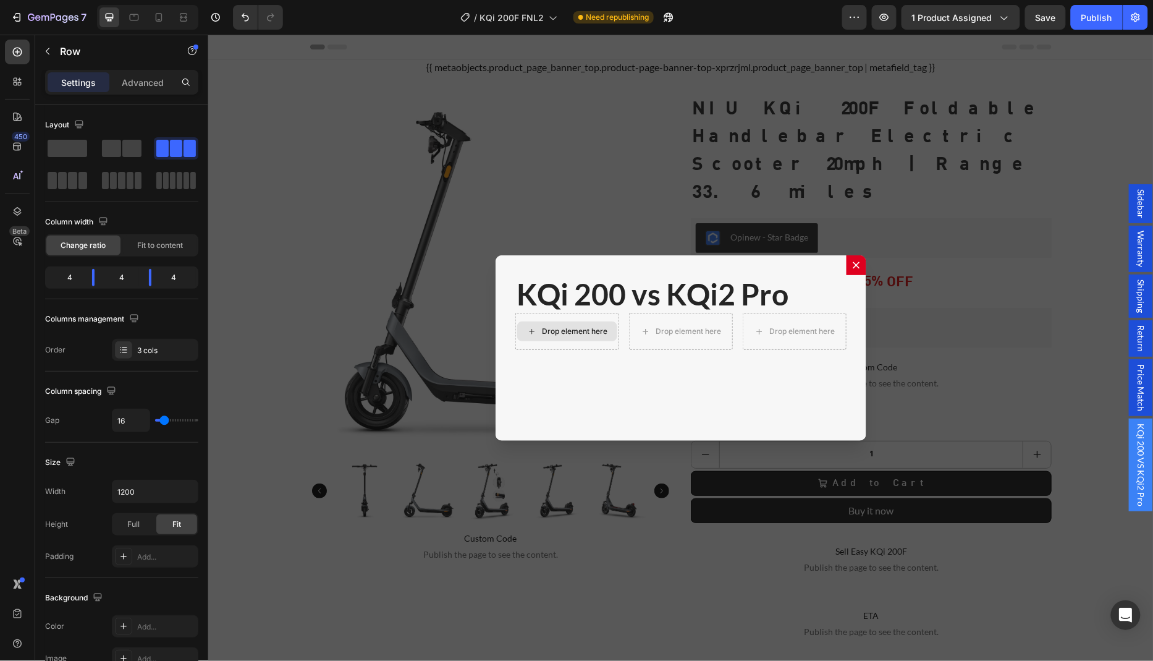
click at [557, 332] on div "Drop element here" at bounding box center [567, 331] width 100 height 20
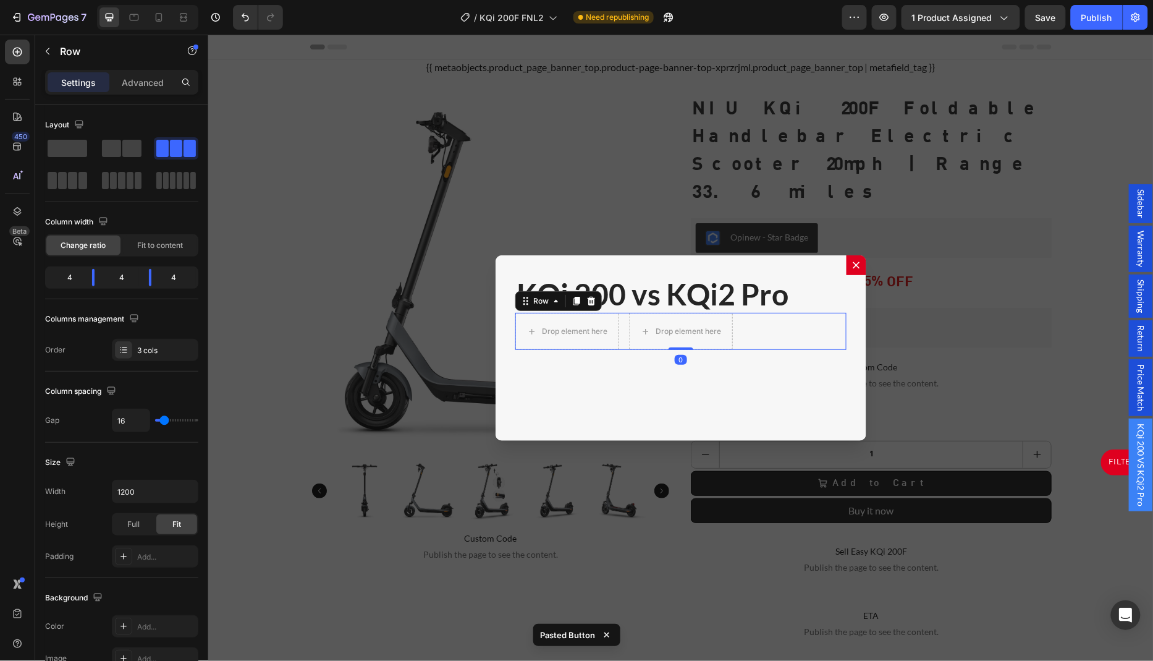
click at [779, 323] on div "FILTER Button" at bounding box center [794, 330] width 104 height 37
click at [782, 329] on div "FILTER Button" at bounding box center [794, 330] width 104 height 37
click at [743, 381] on div "KQi 200 vs KQi2 Pro Heading Drop element here Drop element here FILTER Button R…" at bounding box center [680, 347] width 371 height 185
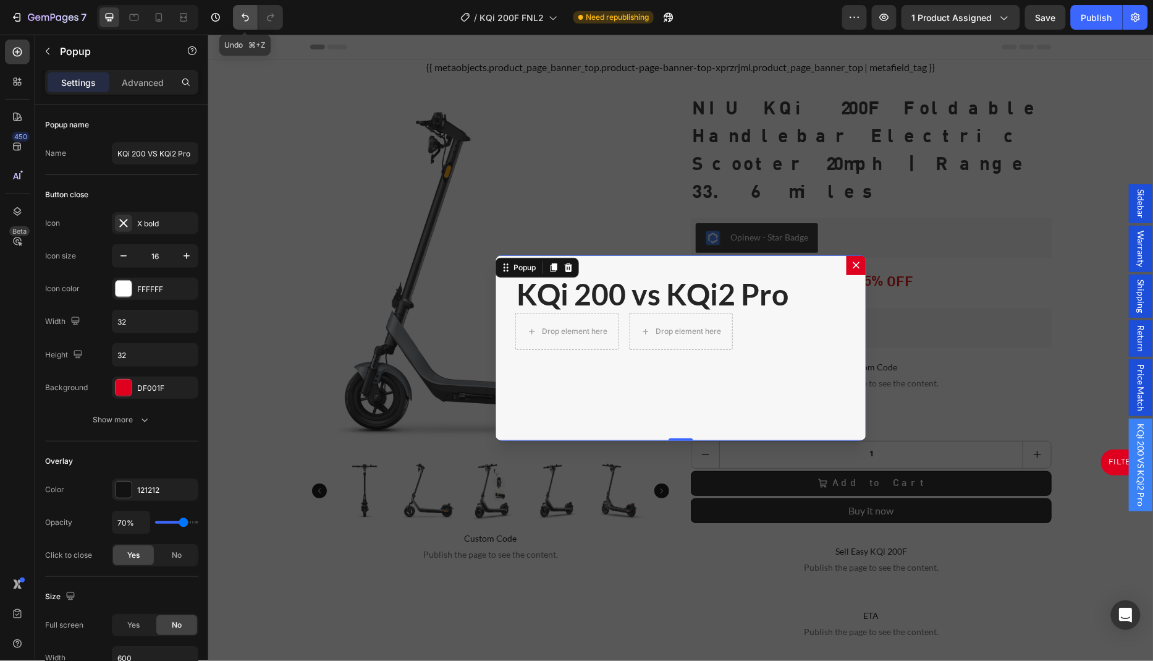
click at [250, 20] on icon "Undo/Redo" at bounding box center [245, 17] width 12 height 12
click at [54, 49] on button "button" at bounding box center [48, 51] width 20 height 20
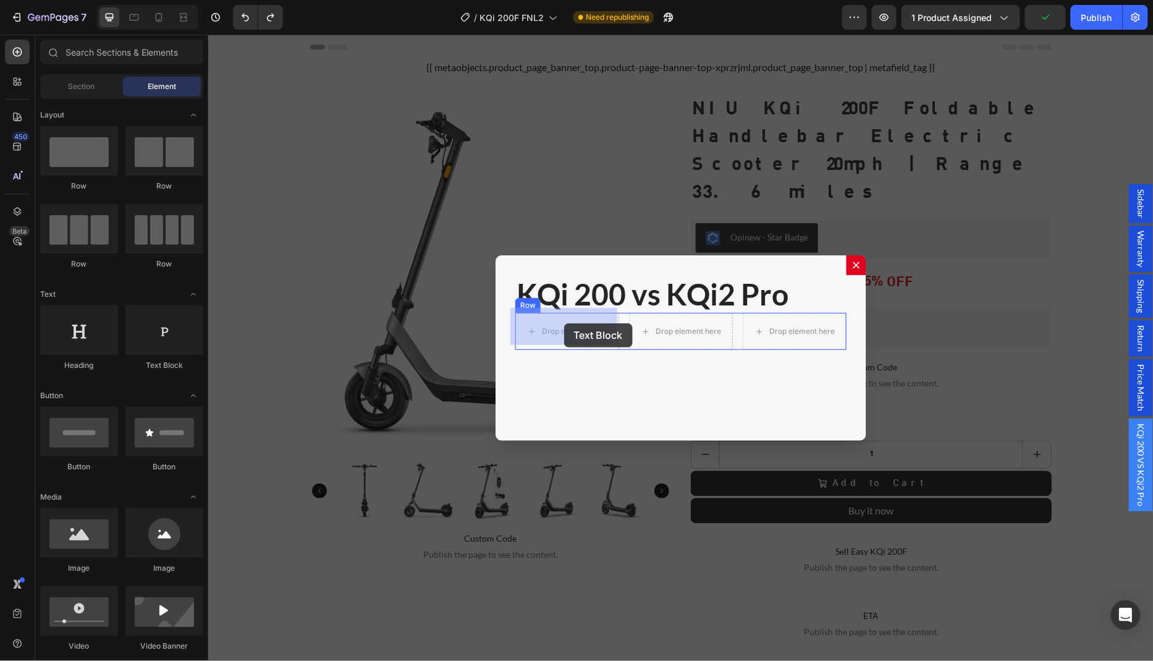
drag, startPoint x: 370, startPoint y: 371, endPoint x: 564, endPoint y: 323, distance: 200.1
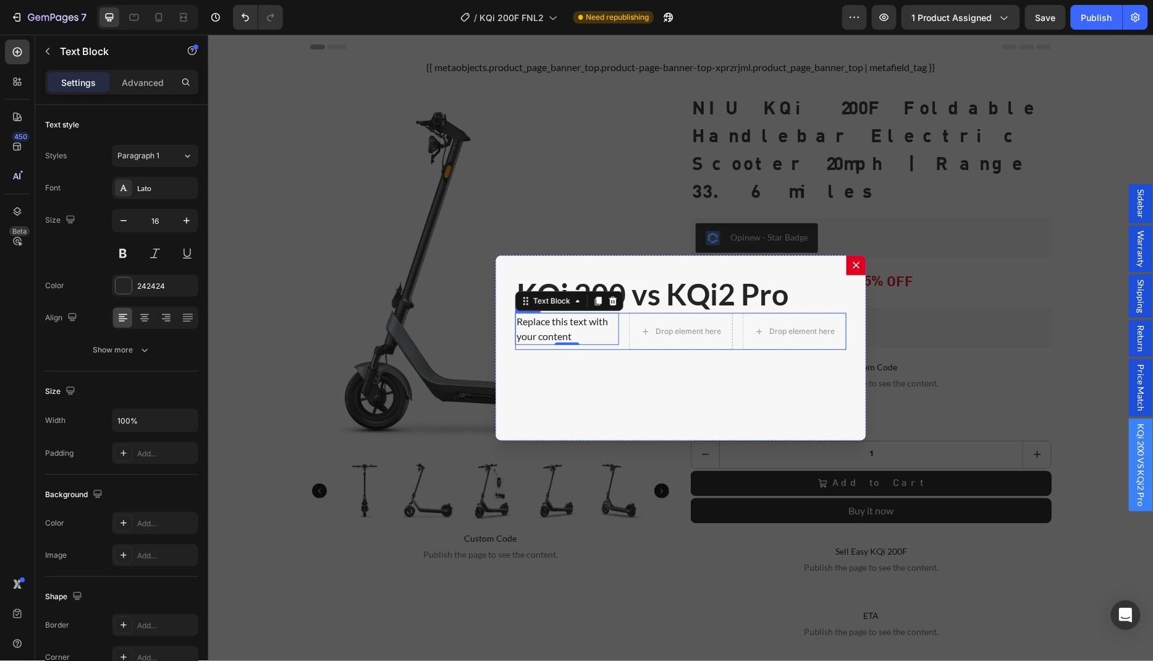
click at [614, 344] on div "Replace this text with your content Text Block 0" at bounding box center [567, 330] width 104 height 37
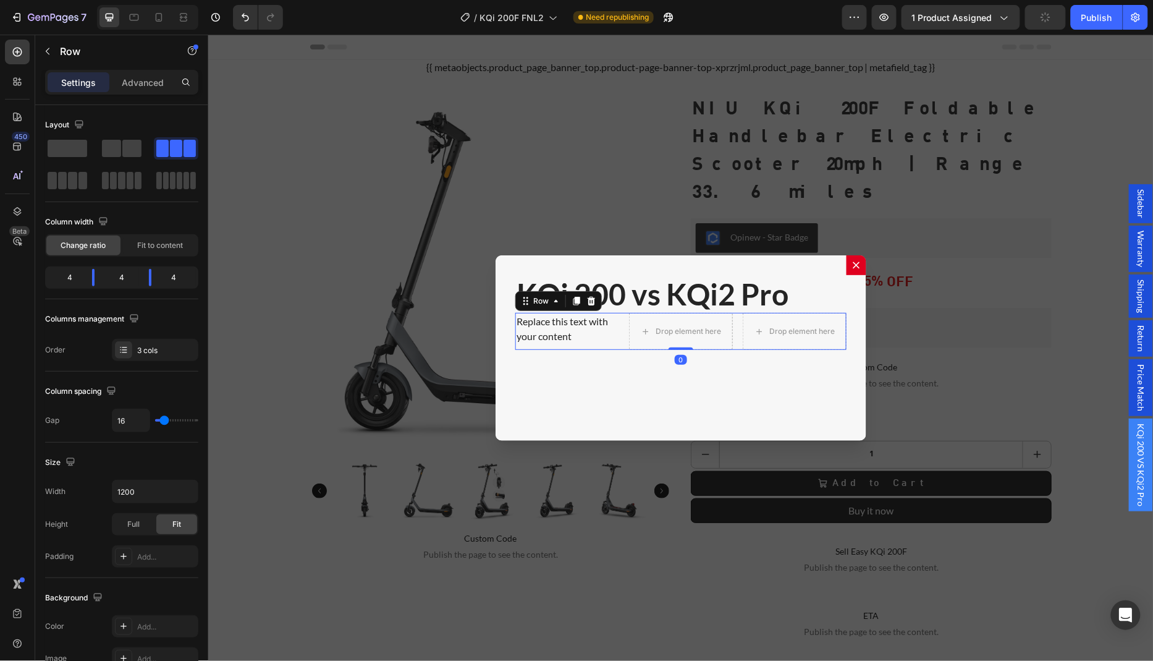
click at [601, 341] on div "Replace this text with your content Text Block" at bounding box center [567, 330] width 104 height 37
click at [573, 296] on icon "Dialog body" at bounding box center [576, 300] width 7 height 9
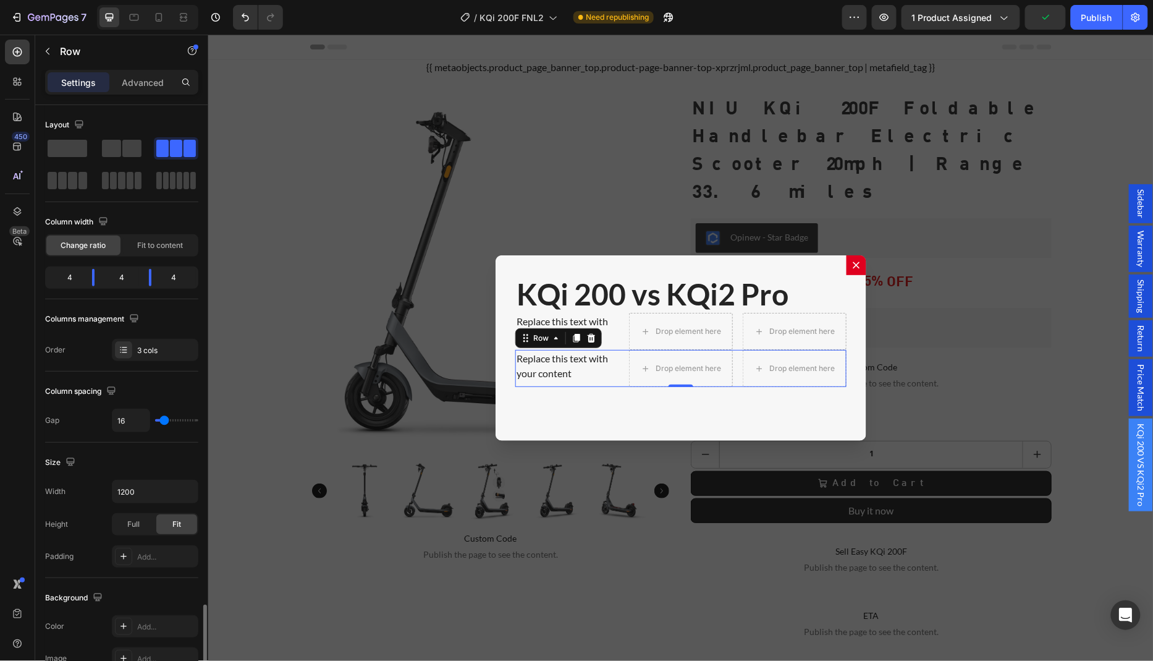
scroll to position [300, 0]
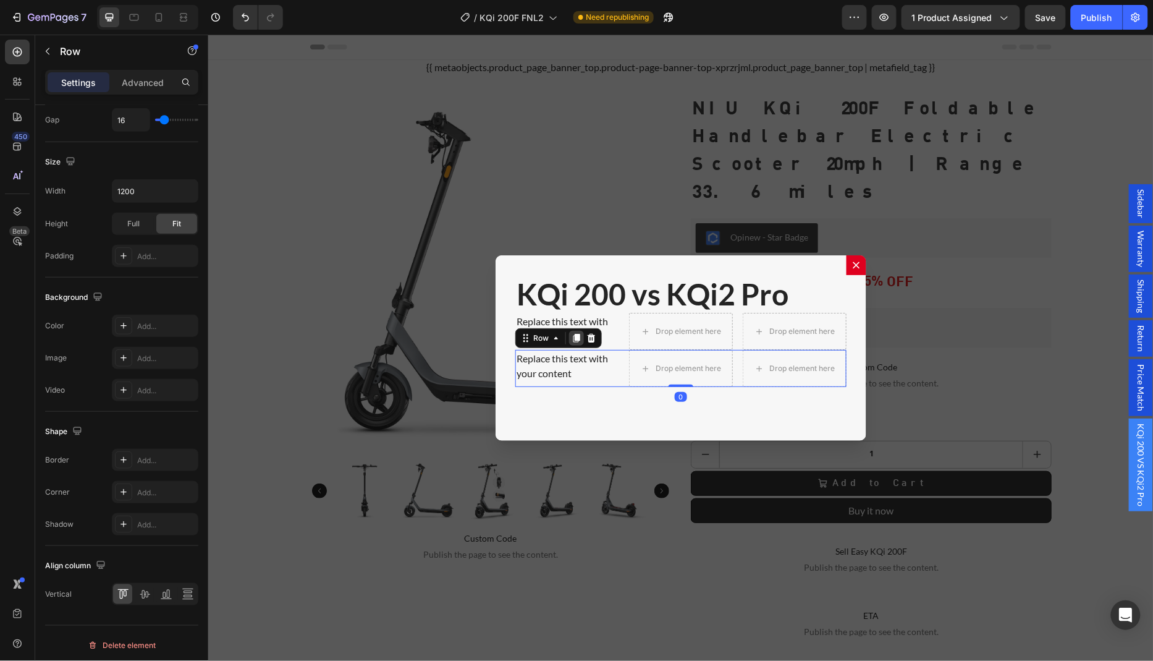
click at [573, 335] on icon "Dialog body" at bounding box center [576, 337] width 7 height 9
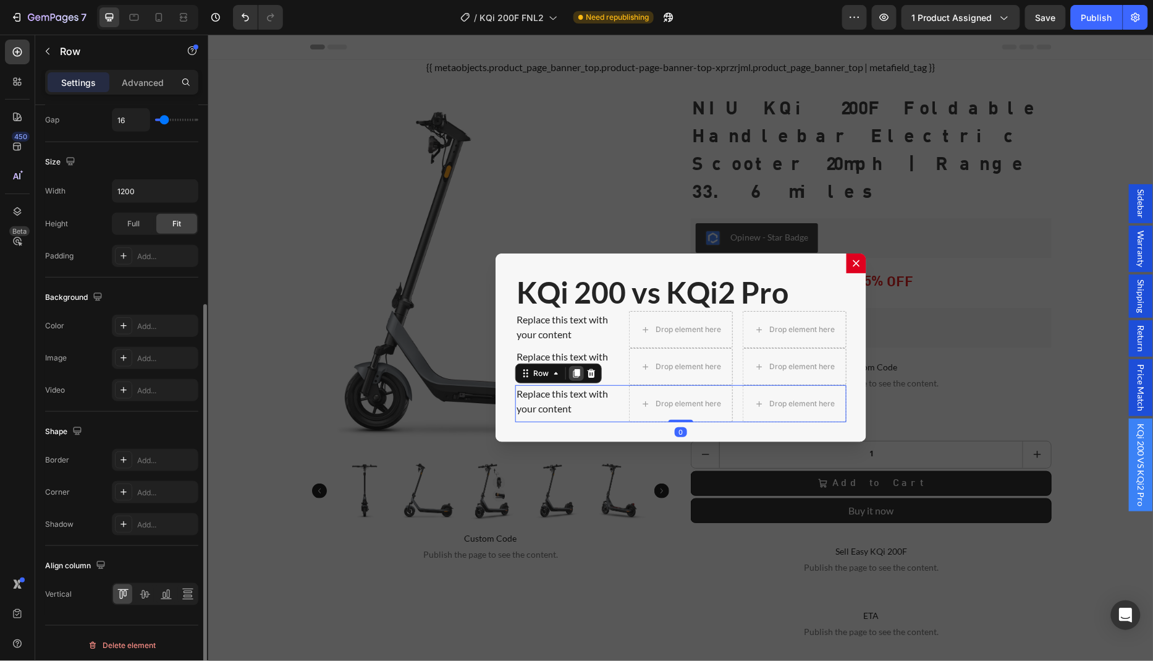
click at [574, 371] on icon "Dialog body" at bounding box center [576, 373] width 10 height 10
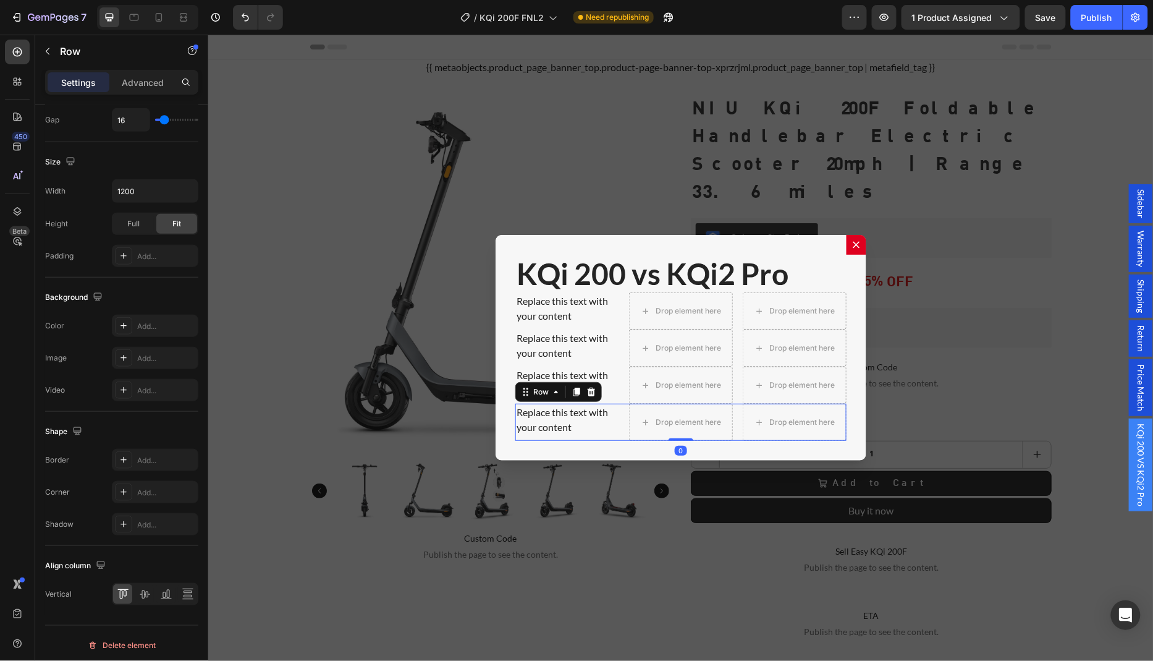
click at [573, 389] on icon "Dialog body" at bounding box center [576, 391] width 7 height 9
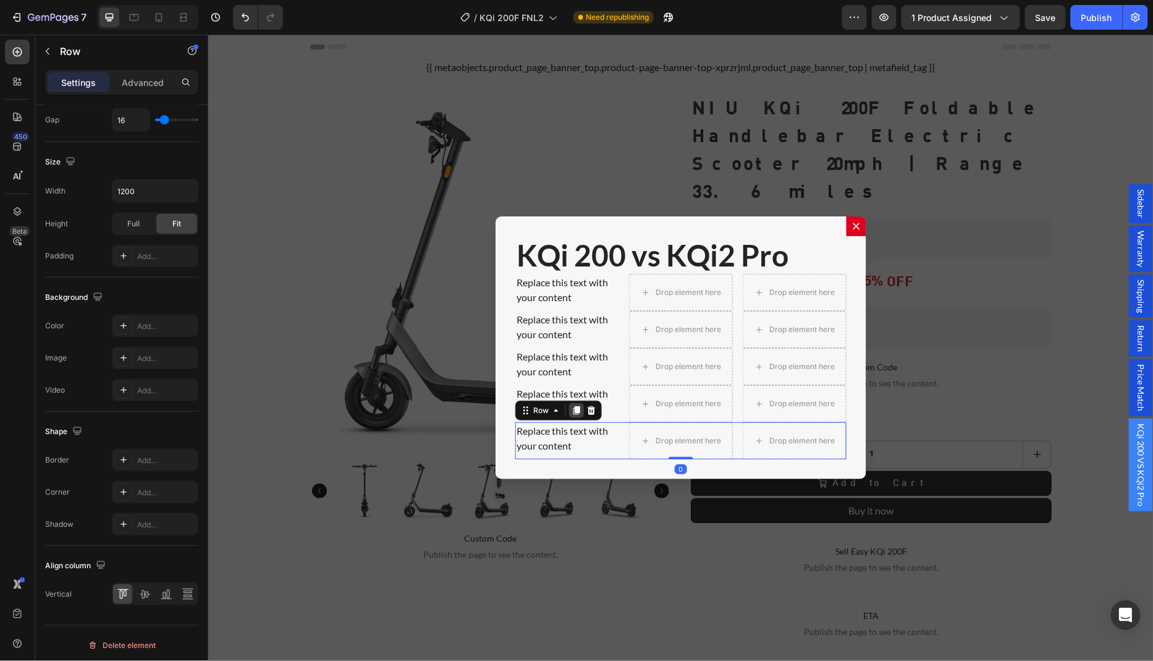
click at [573, 407] on icon "Dialog body" at bounding box center [576, 410] width 7 height 9
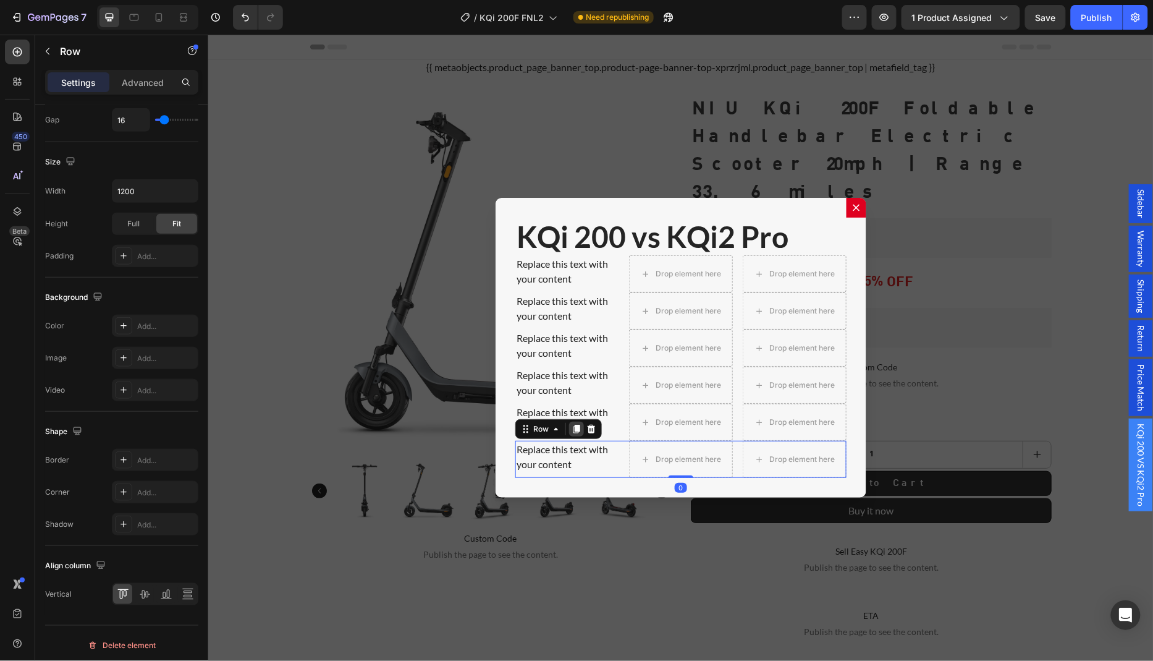
click at [573, 430] on icon "Dialog body" at bounding box center [576, 429] width 7 height 9
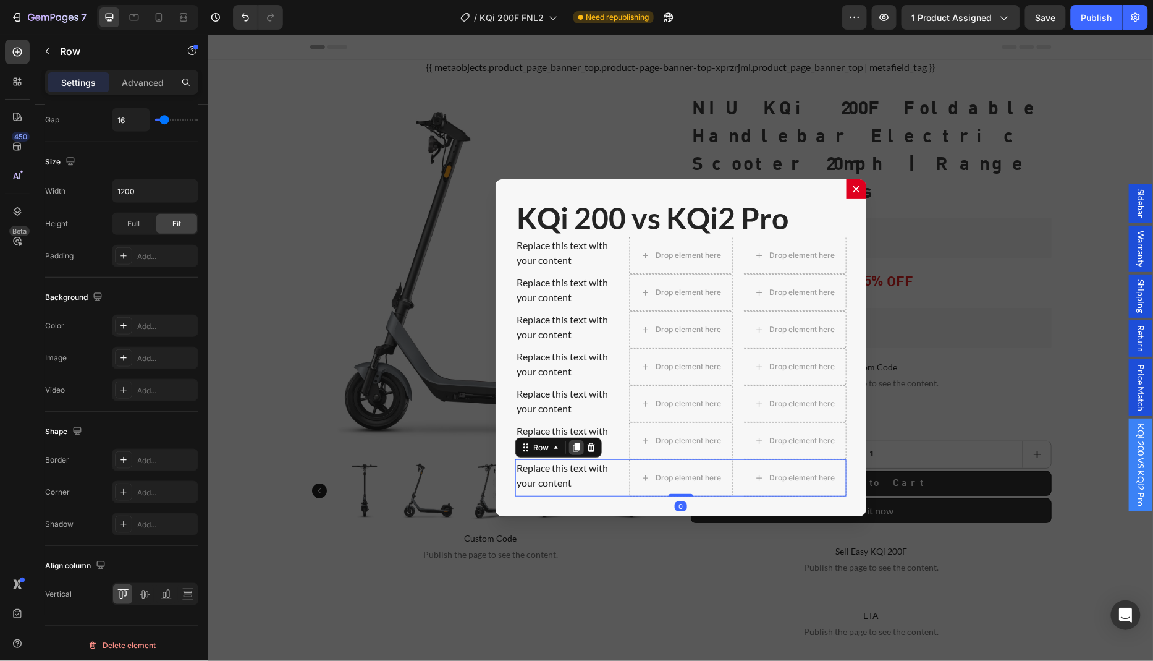
click at [574, 448] on icon "Dialog body" at bounding box center [576, 447] width 10 height 10
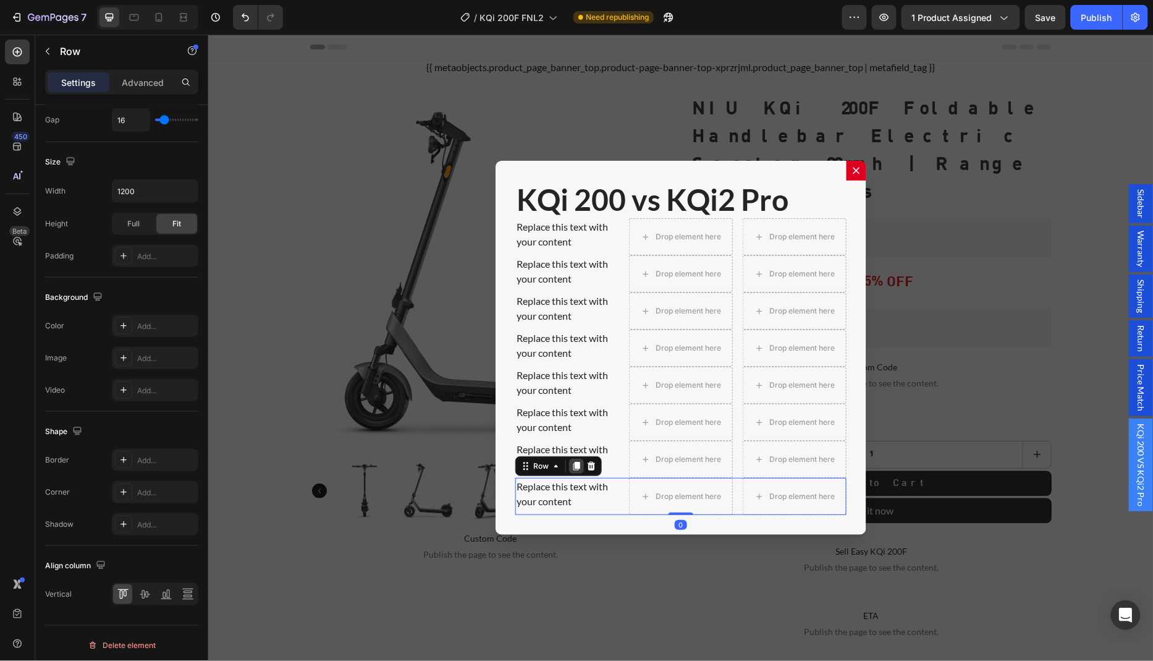
click at [573, 462] on icon "Dialog body" at bounding box center [576, 466] width 7 height 9
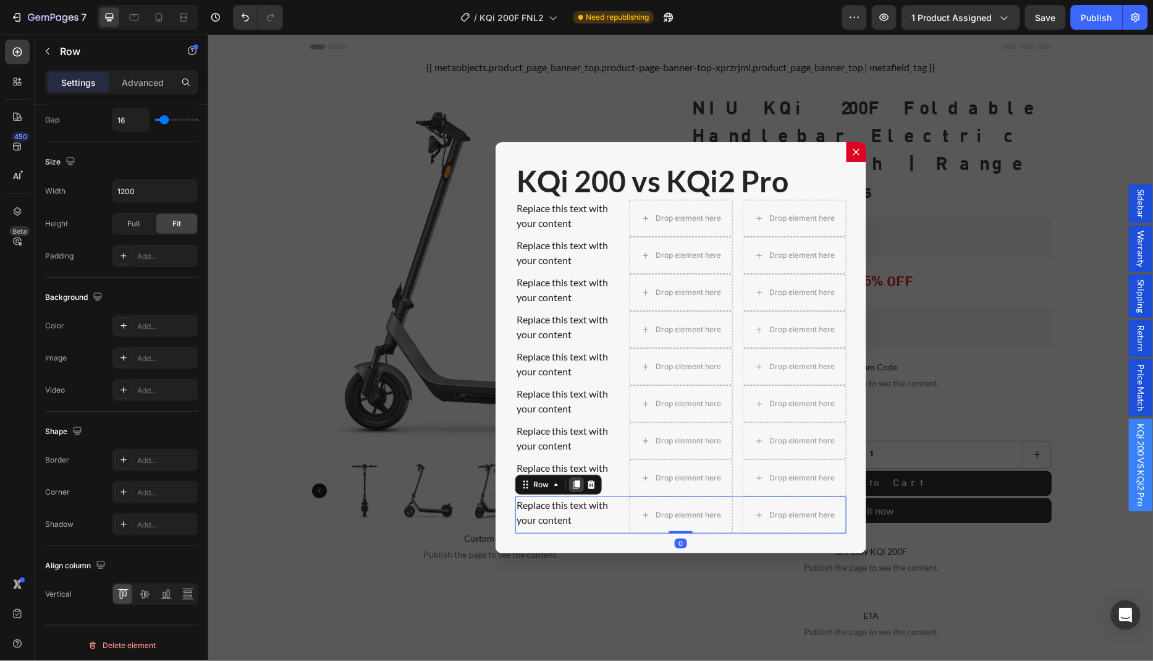
click at [573, 485] on icon "Dialog body" at bounding box center [576, 484] width 7 height 9
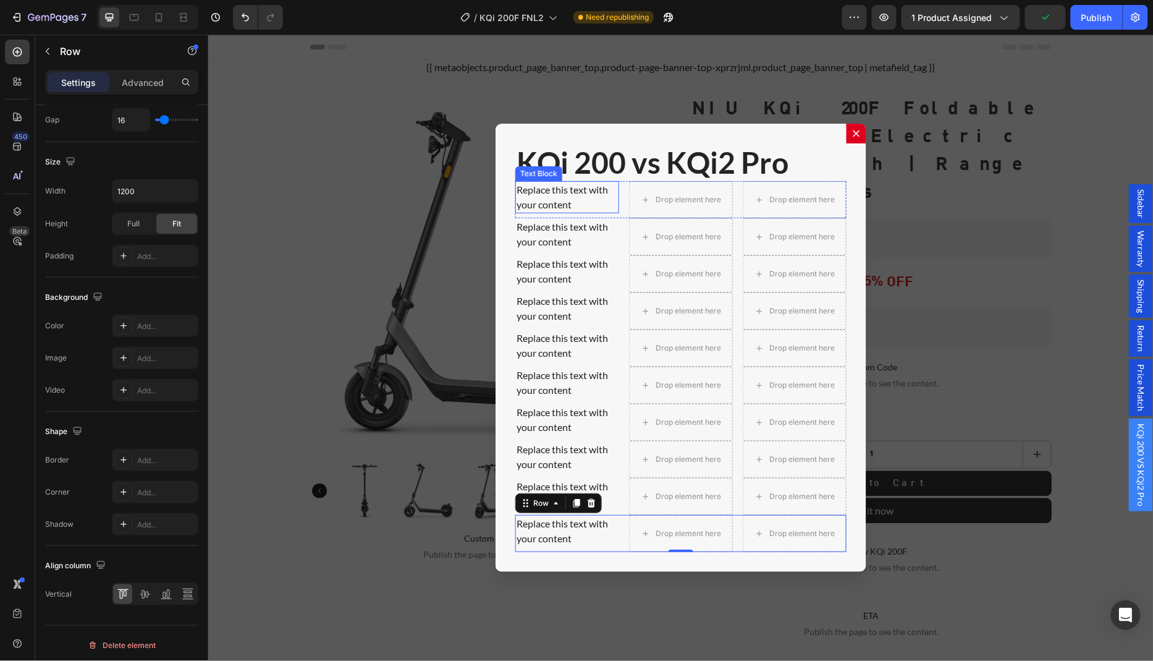
click at [569, 195] on div "Replace this text with your content" at bounding box center [567, 196] width 104 height 32
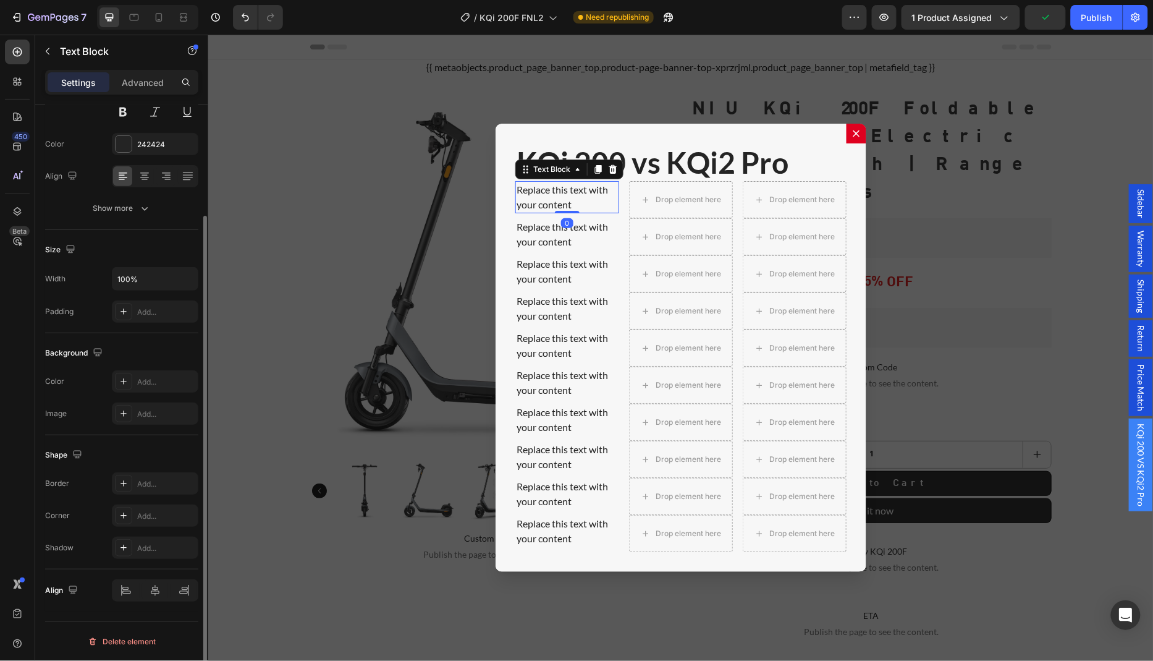
click at [569, 195] on div "Replace this text with your content" at bounding box center [567, 196] width 104 height 32
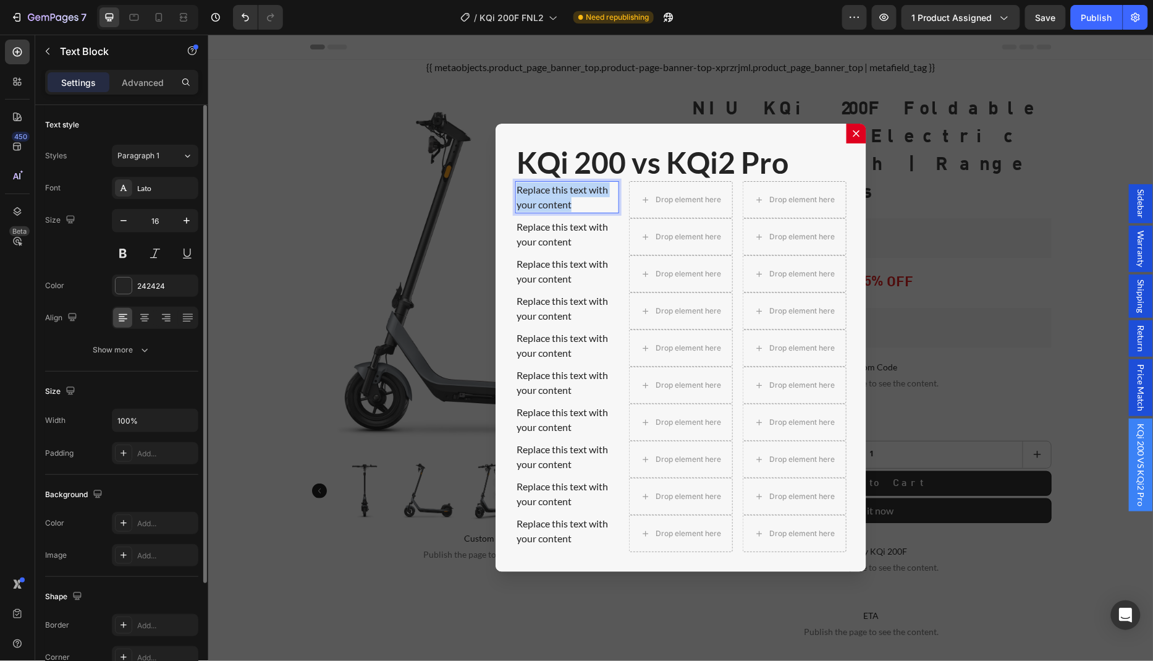
click at [569, 195] on p "Replace this text with your content" at bounding box center [566, 197] width 101 height 30
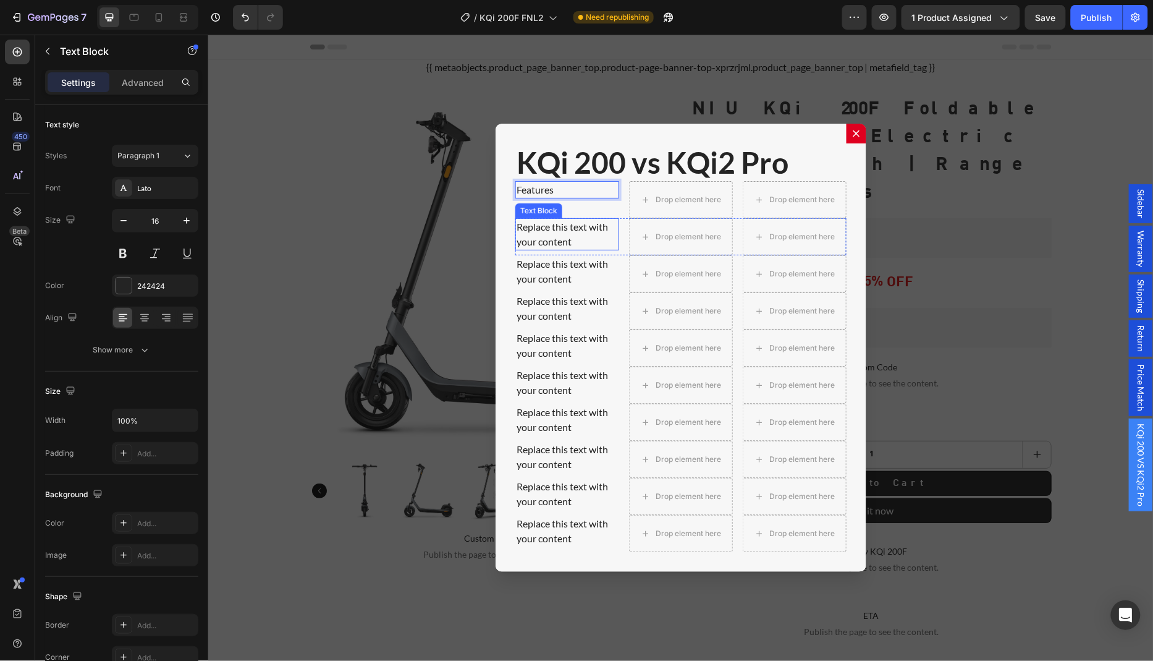
click at [566, 224] on div "Replace this text with your content" at bounding box center [567, 234] width 104 height 32
click at [566, 224] on p "Replace this text with your content" at bounding box center [566, 234] width 101 height 30
click at [556, 267] on div "Replace this text with your content" at bounding box center [567, 271] width 104 height 32
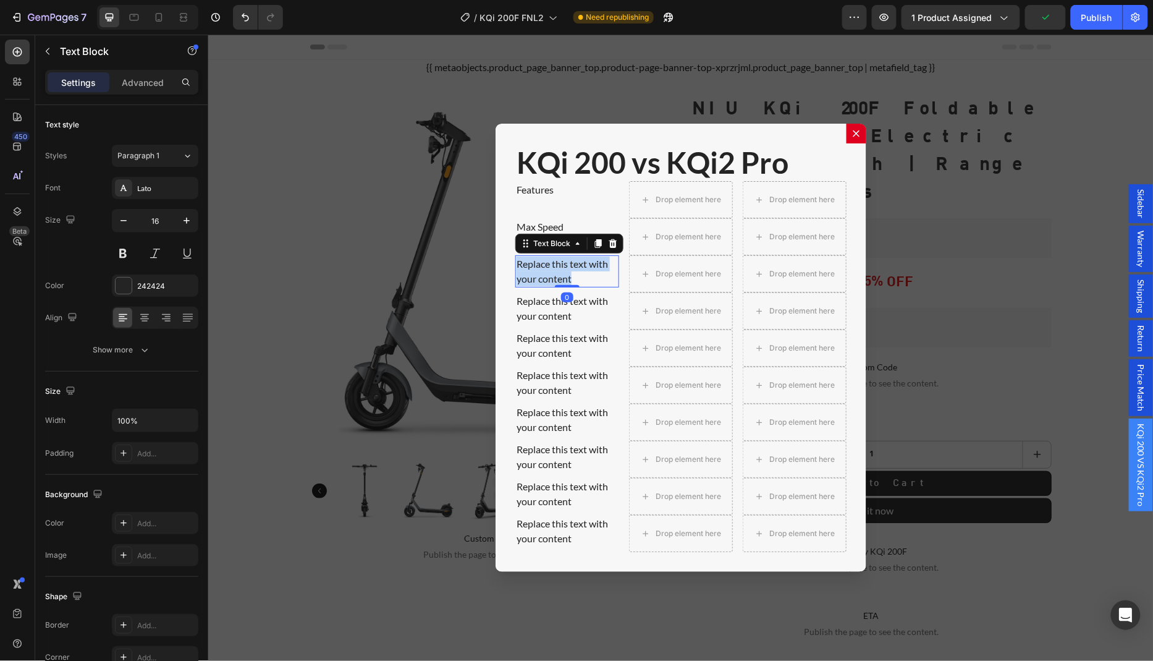
click at [556, 267] on p "Replace this text with your content" at bounding box center [566, 271] width 101 height 30
click at [554, 307] on div "Replace this text with your content" at bounding box center [567, 308] width 104 height 32
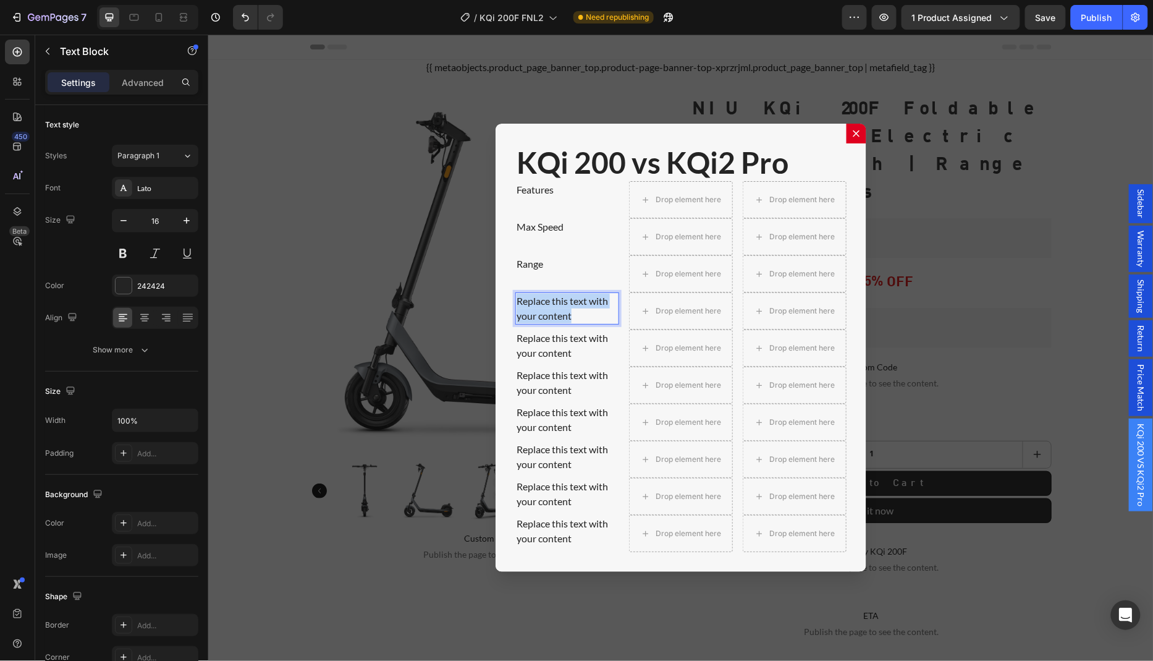
click at [554, 307] on p "Replace this text with your content" at bounding box center [566, 308] width 101 height 30
click at [568, 337] on div "Replace this text with your content" at bounding box center [567, 345] width 104 height 32
click at [568, 337] on p "Replace this text with your content" at bounding box center [566, 345] width 101 height 30
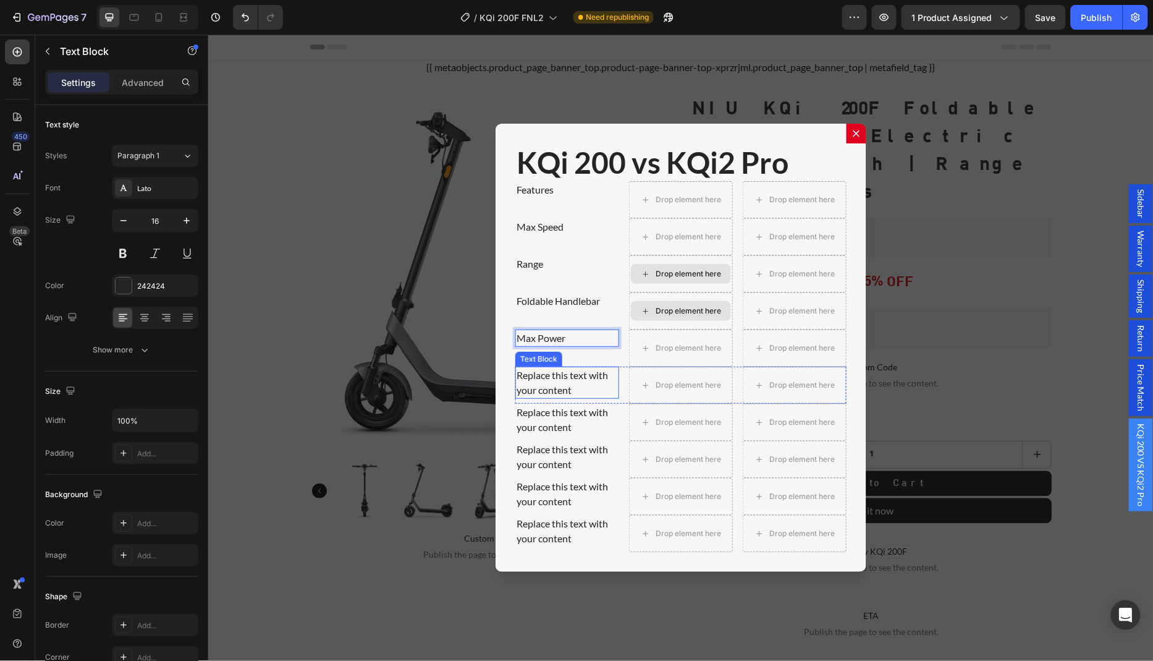
click at [577, 376] on div "Replace this text with your content" at bounding box center [567, 382] width 104 height 32
click at [577, 376] on p "Replace this text with your content" at bounding box center [566, 382] width 101 height 30
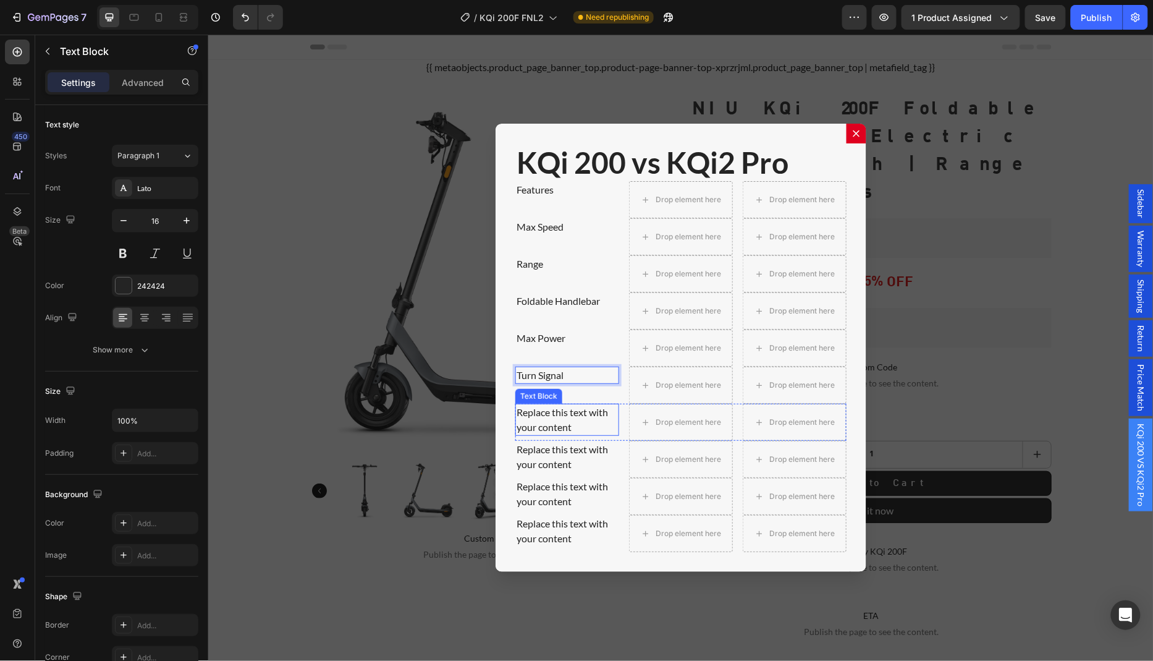
click at [586, 413] on div "Replace this text with your content" at bounding box center [567, 419] width 104 height 32
click at [586, 413] on p "Replace this text with your content" at bounding box center [566, 419] width 101 height 30
click at [549, 457] on div "Replace this text with your content" at bounding box center [567, 456] width 104 height 32
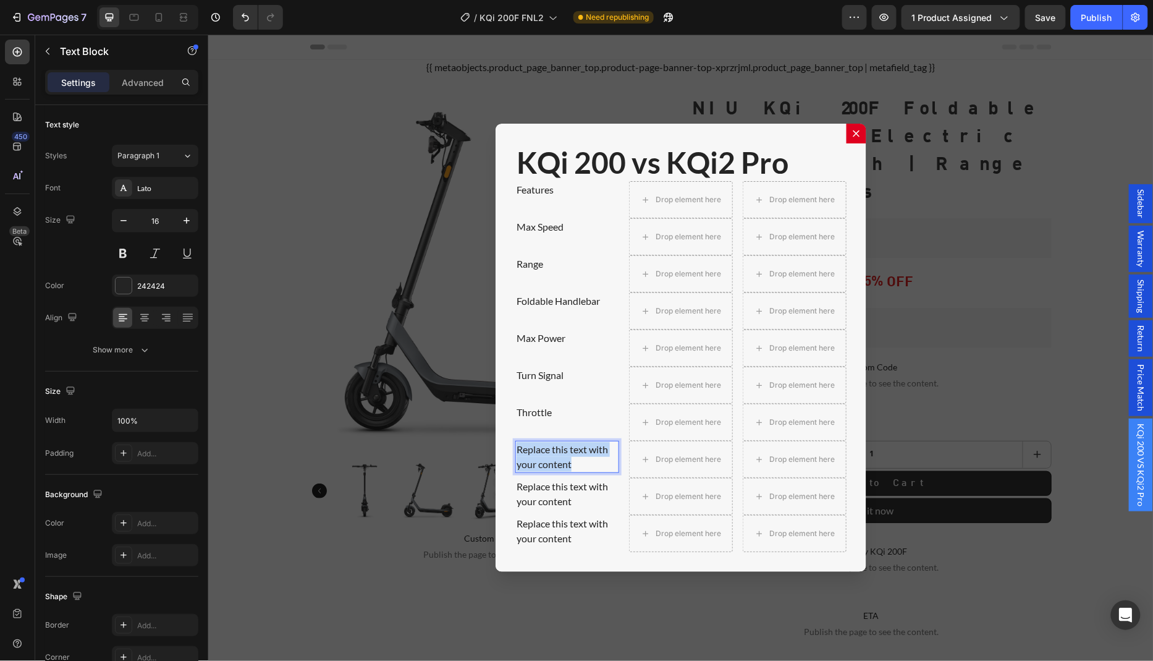
click at [549, 457] on p "Replace this text with your content" at bounding box center [566, 456] width 101 height 30
click at [552, 496] on div "Replace this text with your content" at bounding box center [567, 493] width 104 height 32
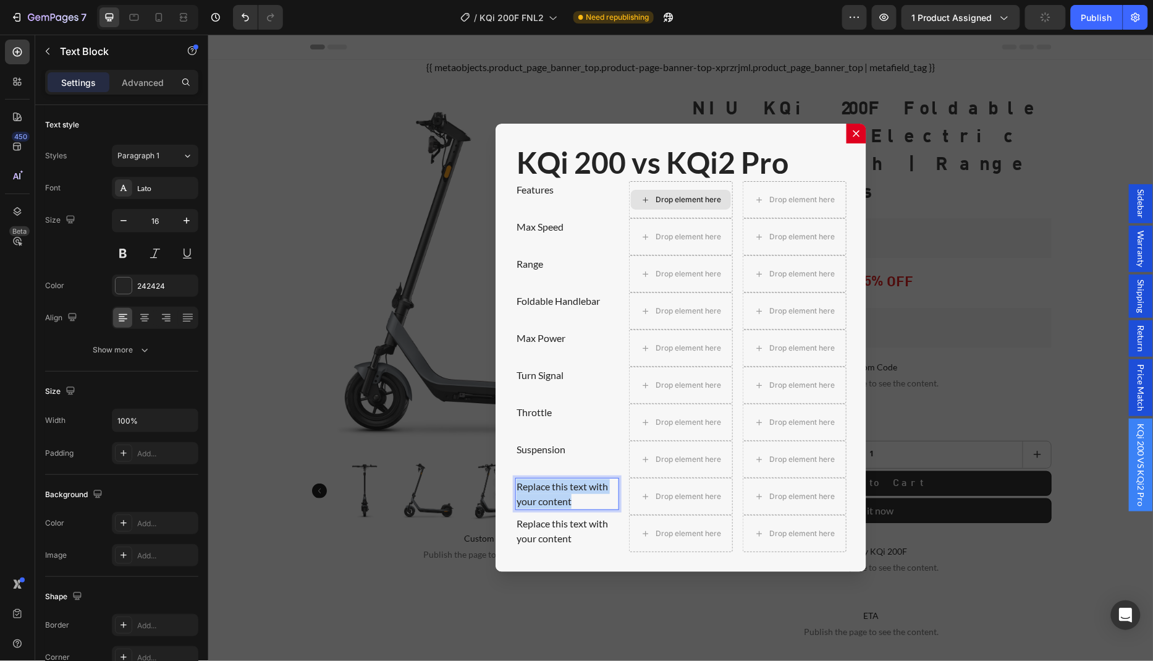
click at [552, 496] on p "Replace this text with your content" at bounding box center [566, 493] width 101 height 30
click at [560, 531] on div "Replace this text with your content" at bounding box center [567, 530] width 104 height 32
click at [560, 531] on p "Replace this text with your content" at bounding box center [566, 530] width 101 height 30
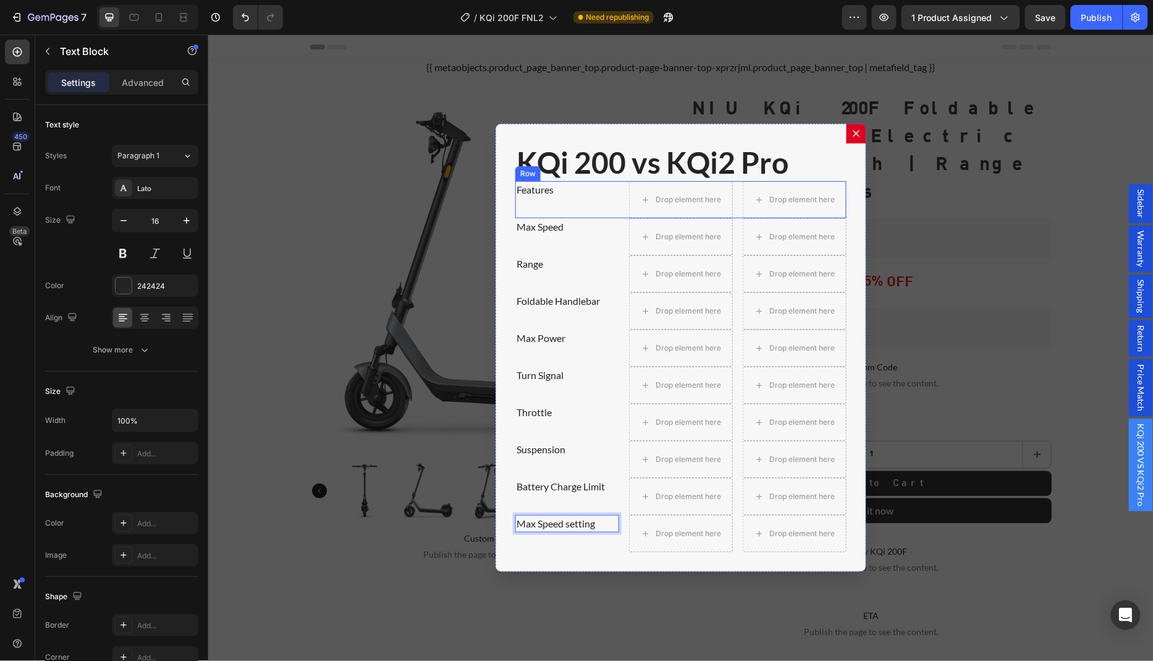
click at [622, 213] on div "Features Text Block Drop element here Drop element here Row" at bounding box center [680, 198] width 331 height 37
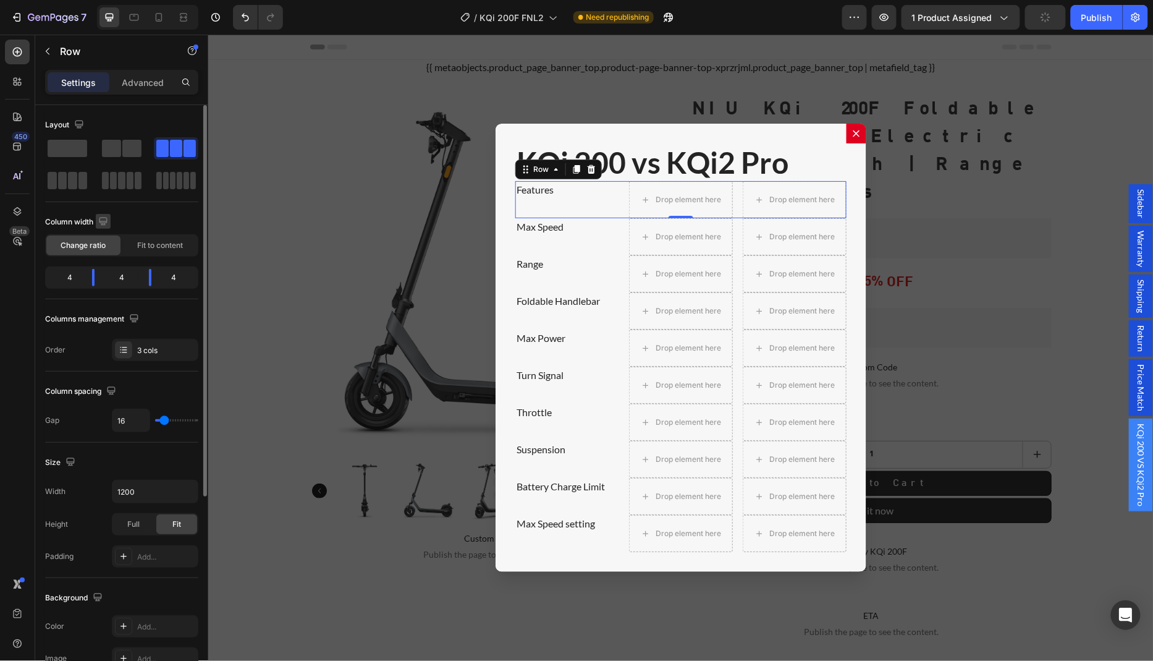
click at [104, 222] on icon "button" at bounding box center [103, 221] width 8 height 8
click at [142, 204] on div "Layout Column width Change ratio Fit to content 4 4 4 Columns management Order …" at bounding box center [121, 238] width 153 height 246
drag, startPoint x: 95, startPoint y: 279, endPoint x: 117, endPoint y: 279, distance: 22.3
click at [117, 0] on body "7 Version history / KQi 200F FNL2 Need republishing Preview 1 product assigned …" at bounding box center [576, 0] width 1153 height 0
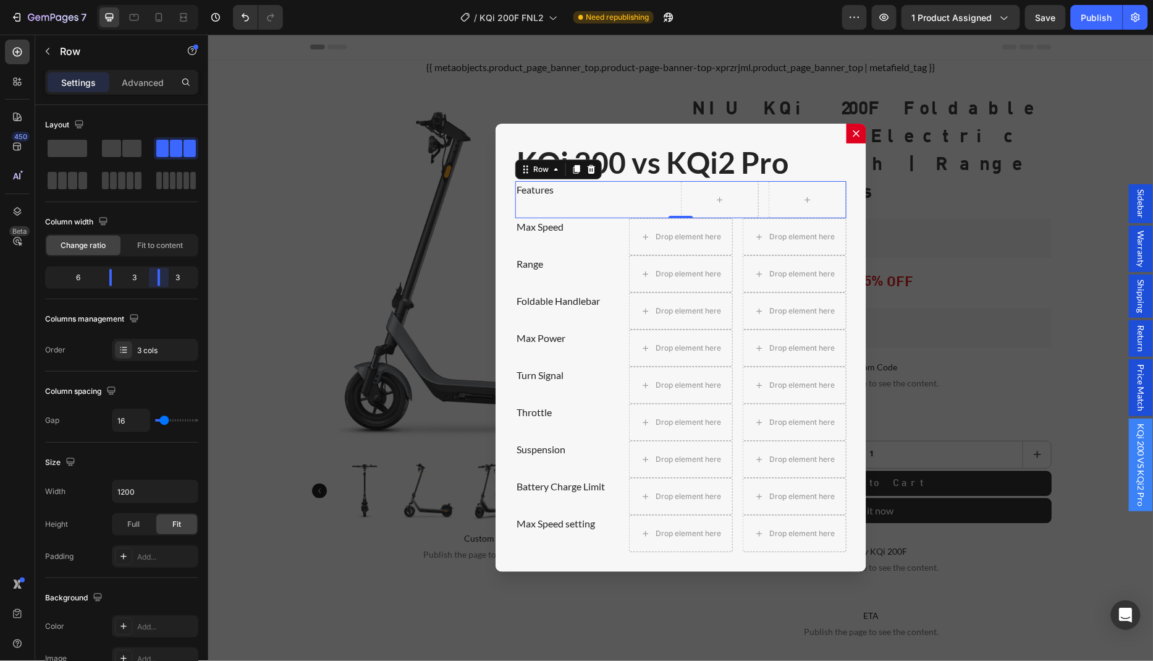
drag, startPoint x: 154, startPoint y: 277, endPoint x: 164, endPoint y: 277, distance: 9.9
click at [164, 0] on body "7 Version history / KQi 200F FNL2 Need republishing Preview 1 product assigned …" at bounding box center [576, 0] width 1153 height 0
click at [104, 219] on icon "button" at bounding box center [103, 221] width 12 height 12
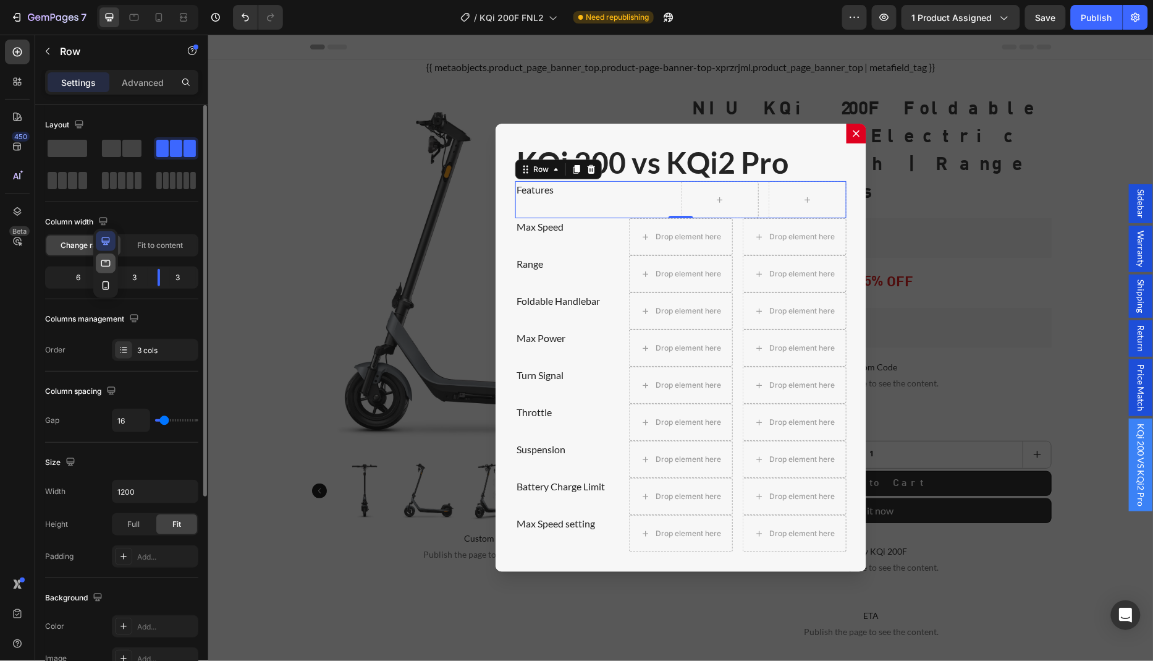
click at [102, 266] on icon "button" at bounding box center [105, 263] width 12 height 12
type input "100%"
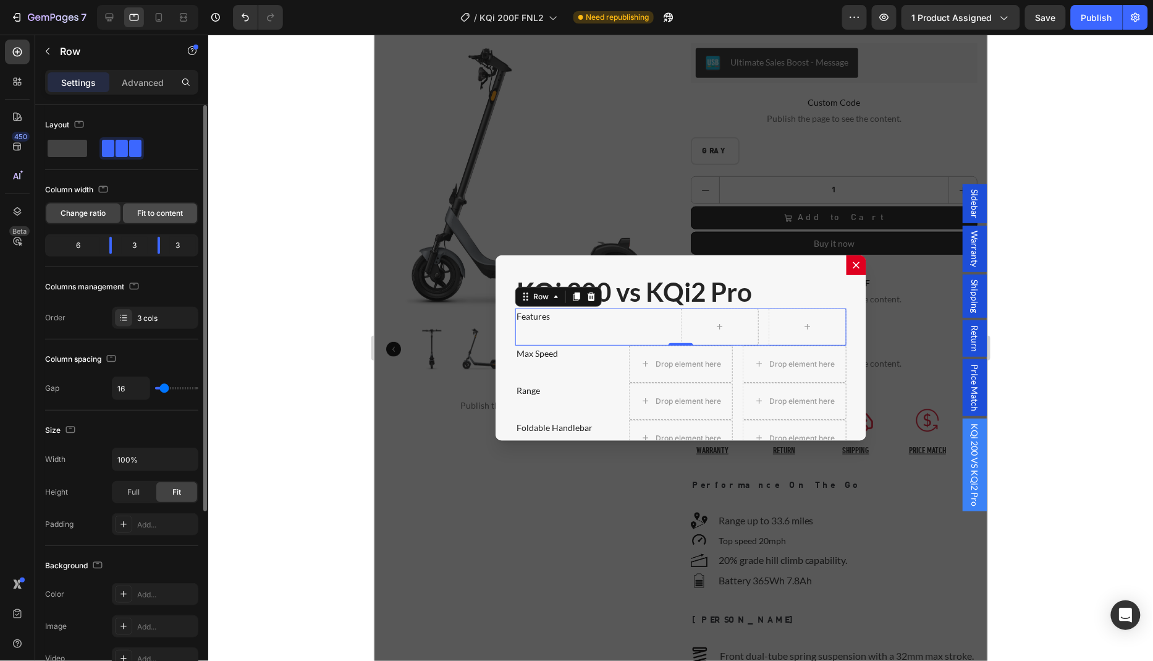
scroll to position [226, 0]
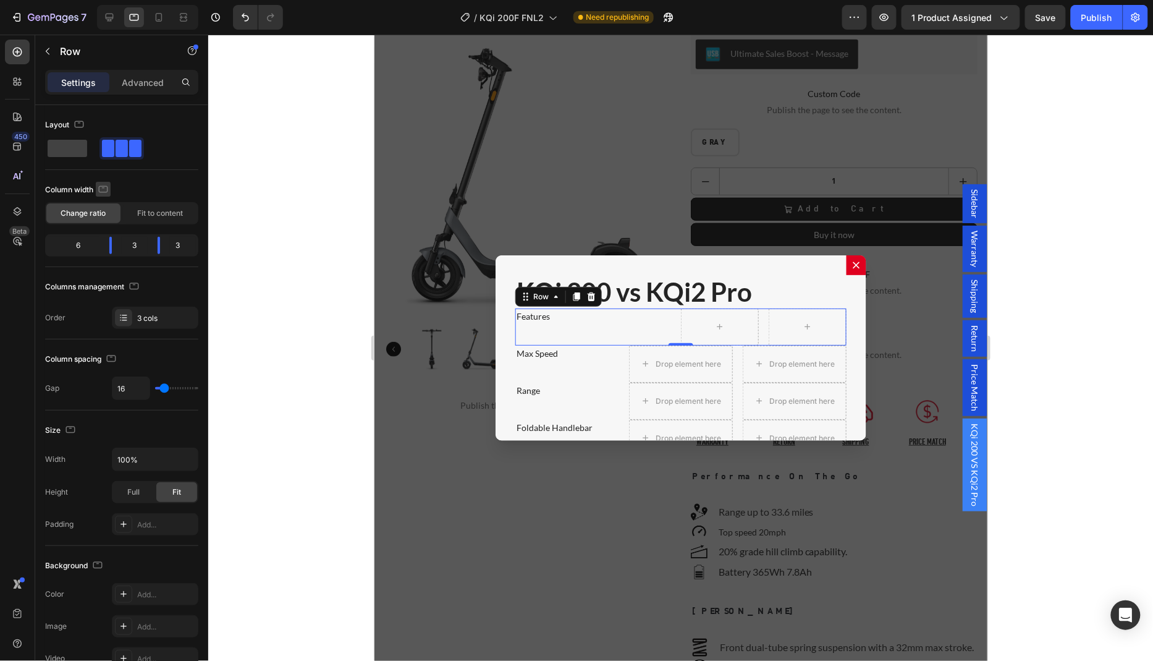
click at [106, 190] on icon "button" at bounding box center [103, 189] width 12 height 12
click at [110, 249] on icon "button" at bounding box center [105, 253] width 12 height 12
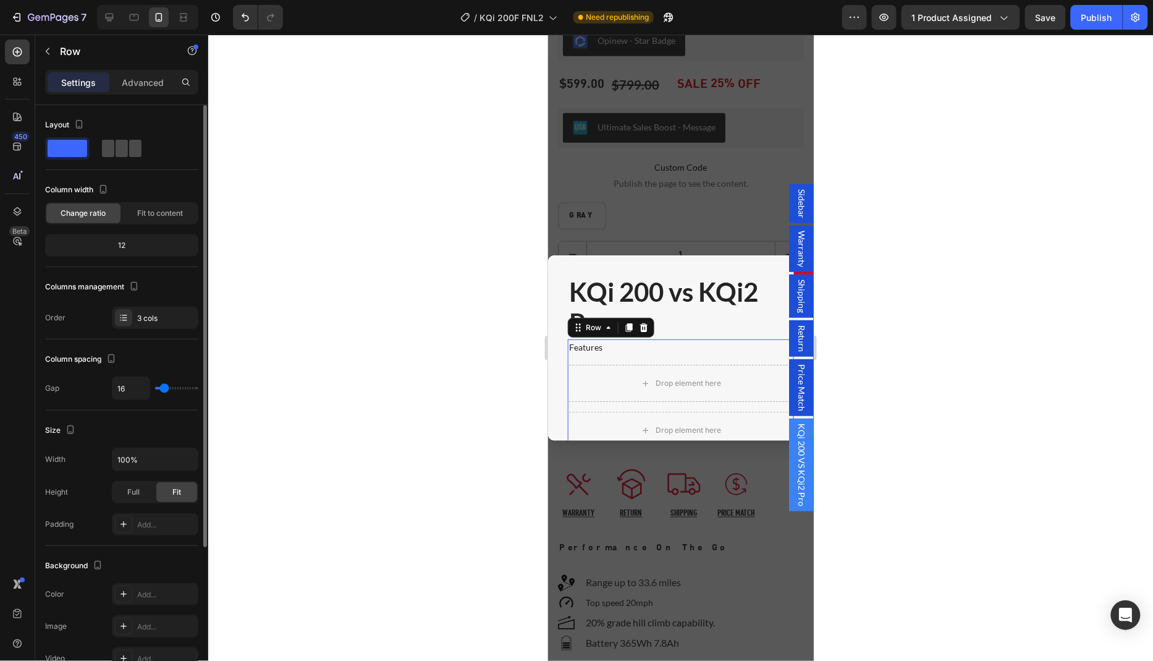
scroll to position [482, 0]
click at [134, 149] on span at bounding box center [135, 148] width 12 height 17
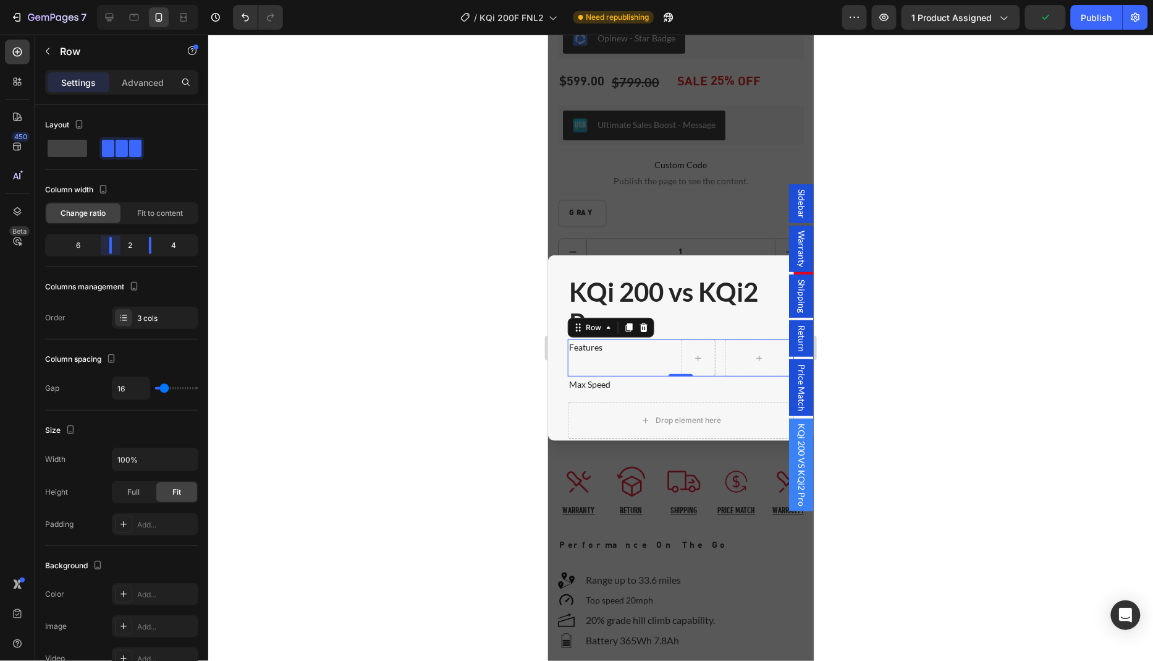
drag, startPoint x: 91, startPoint y: 250, endPoint x: 119, endPoint y: 250, distance: 27.8
click at [119, 0] on body "7 Version history / KQi 200F FNL2 Need republishing Preview 1 product assigned …" at bounding box center [576, 0] width 1153 height 0
click at [158, 0] on body "7 Version history / KQi 200F FNL2 Need republishing Preview 1 product assigned …" at bounding box center [576, 0] width 1153 height 0
click at [130, 16] on icon at bounding box center [134, 17] width 9 height 7
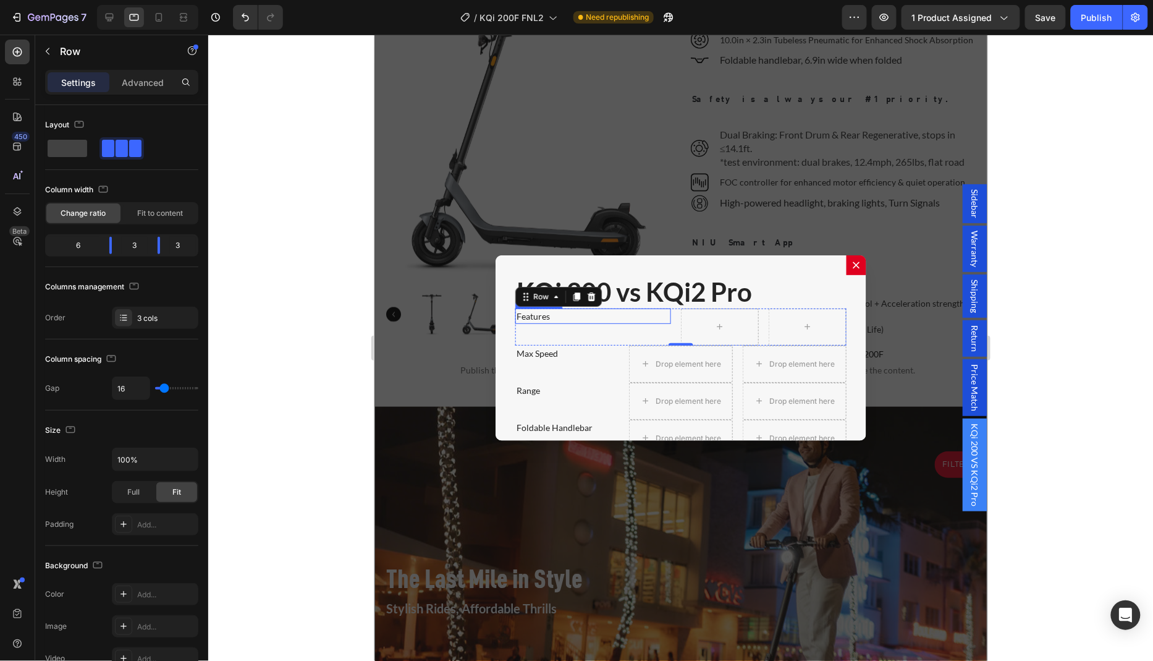
scroll to position [854, 0]
click at [573, 324] on div "Features Text Block" at bounding box center [593, 326] width 156 height 37
click at [535, 313] on p "Features" at bounding box center [592, 315] width 153 height 13
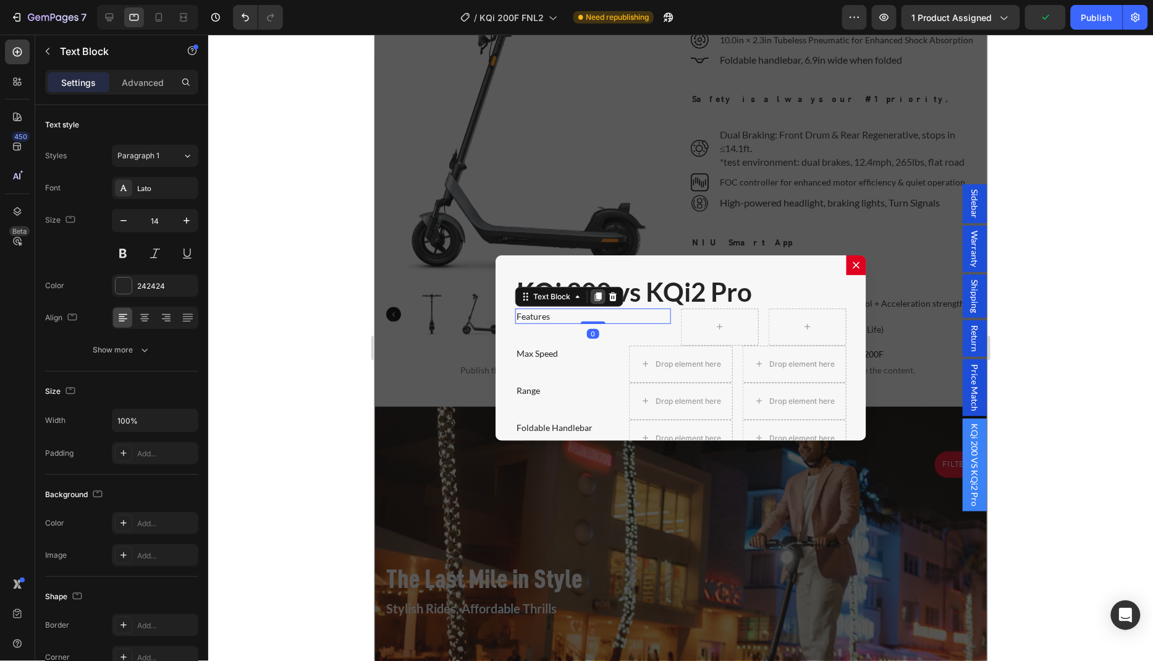
click at [593, 291] on icon "Dialog body" at bounding box center [598, 296] width 10 height 10
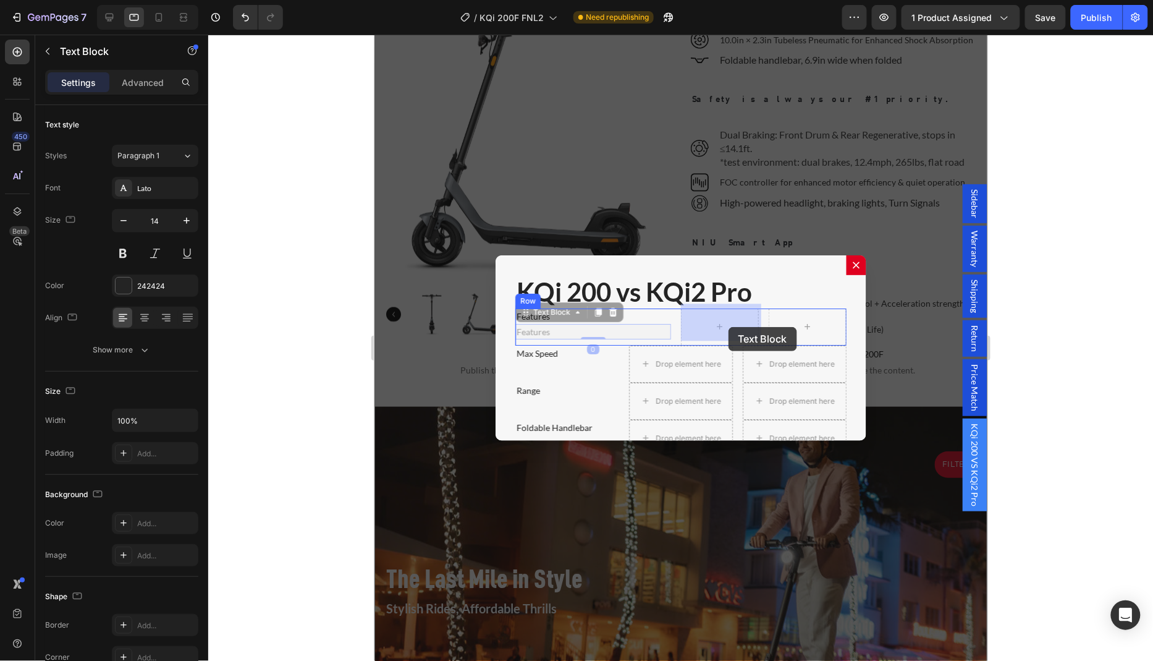
drag, startPoint x: 536, startPoint y: 329, endPoint x: 728, endPoint y: 326, distance: 192.2
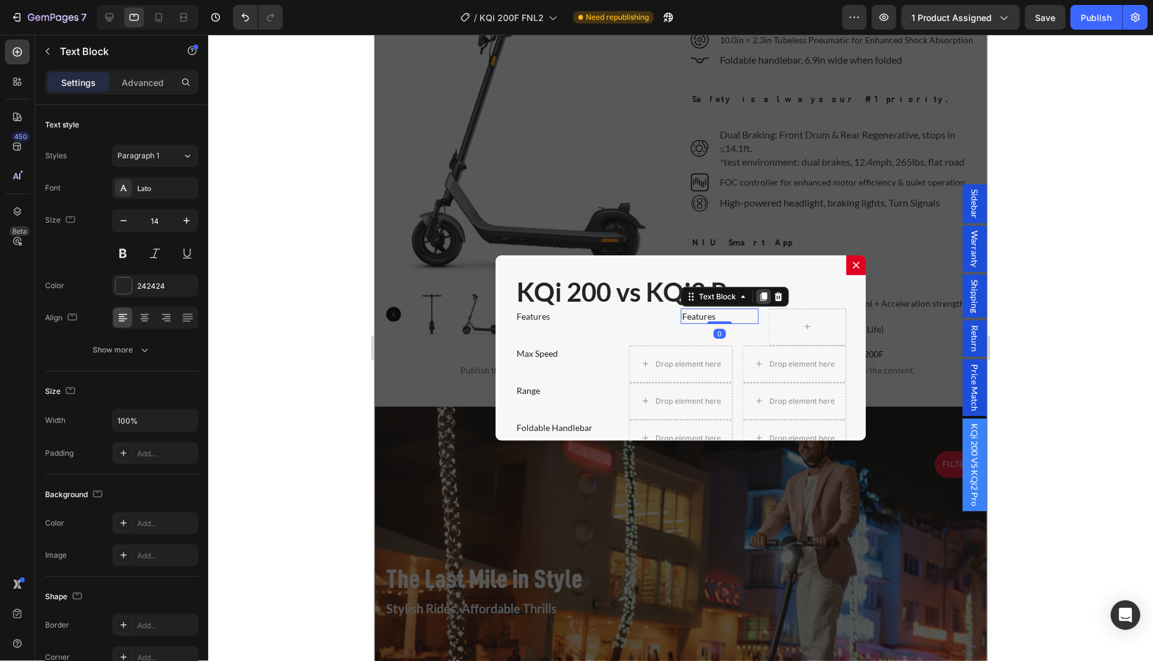
click at [764, 294] on icon "Dialog body" at bounding box center [763, 296] width 7 height 9
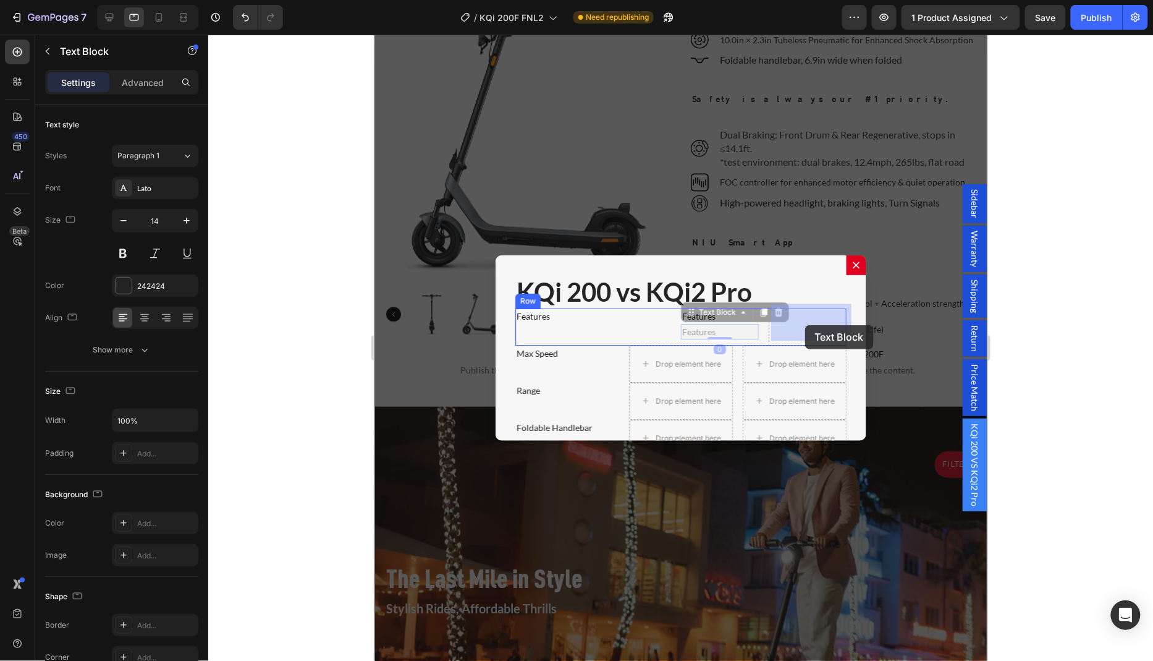
drag, startPoint x: 703, startPoint y: 332, endPoint x: 805, endPoint y: 324, distance: 102.3
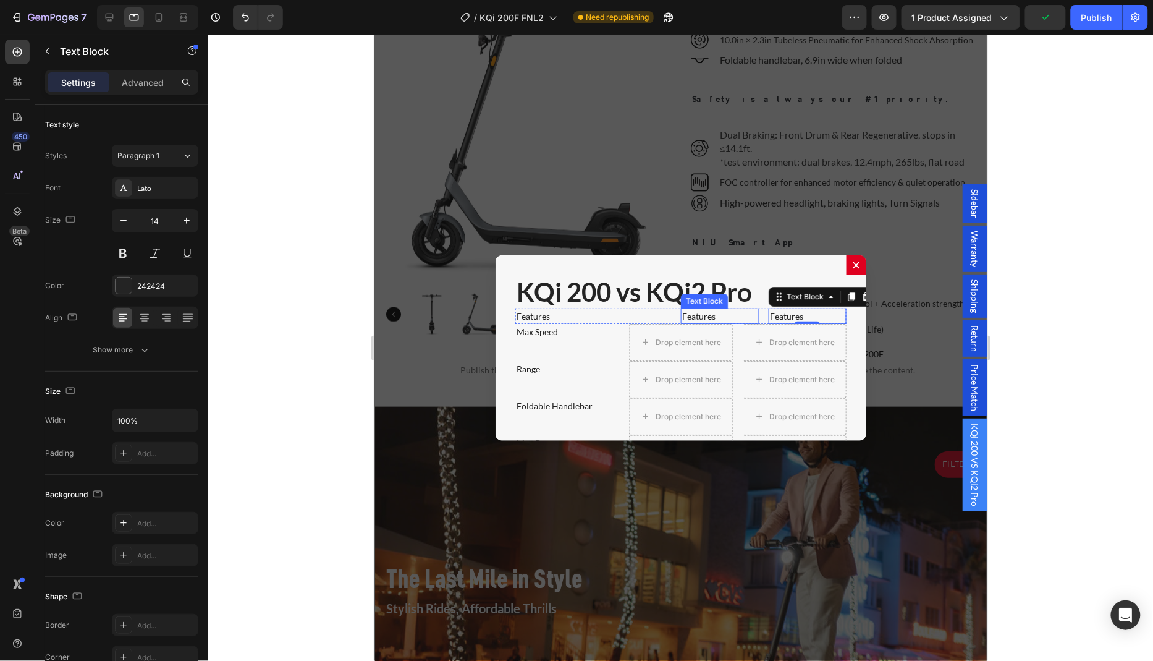
click at [696, 310] on p "Features" at bounding box center [719, 315] width 75 height 13
click at [791, 310] on p "Features" at bounding box center [806, 315] width 75 height 13
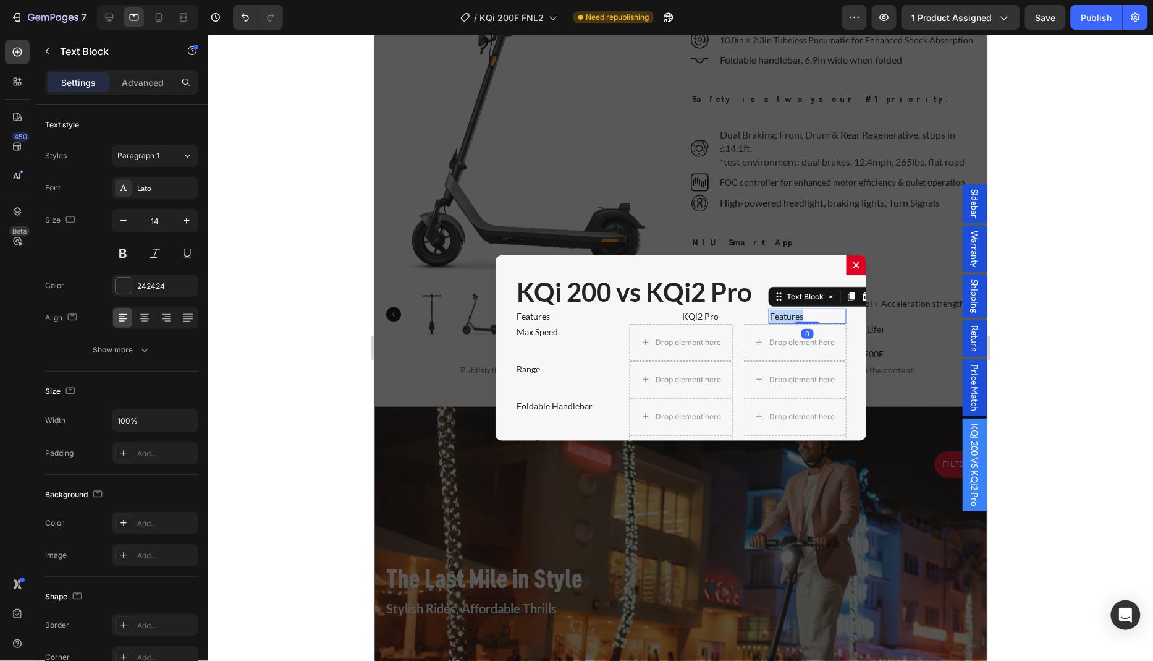
click at [791, 310] on p "Features" at bounding box center [806, 315] width 75 height 13
